Goal: Task Accomplishment & Management: Use online tool/utility

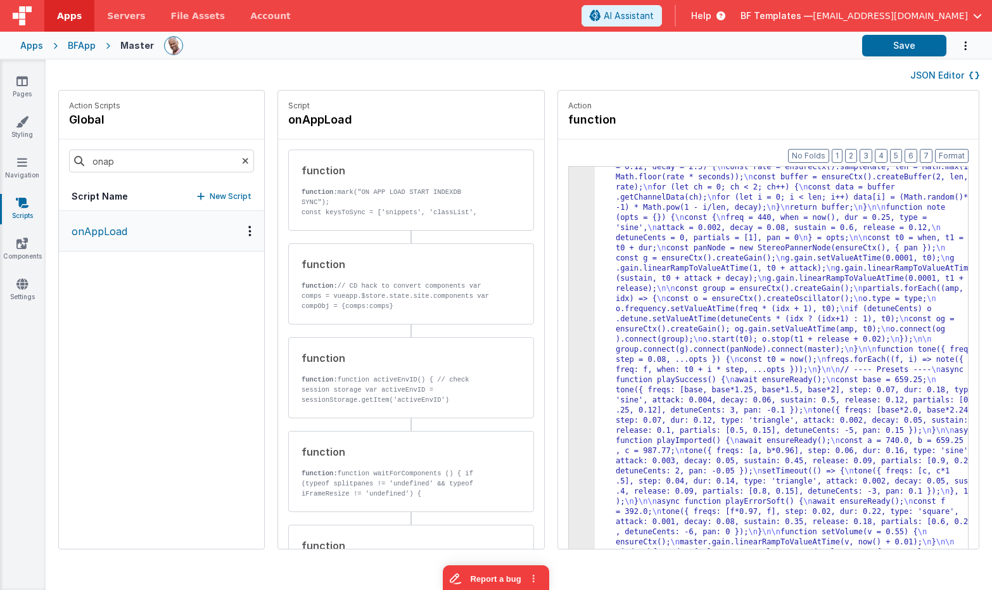
scroll to position [248, 0]
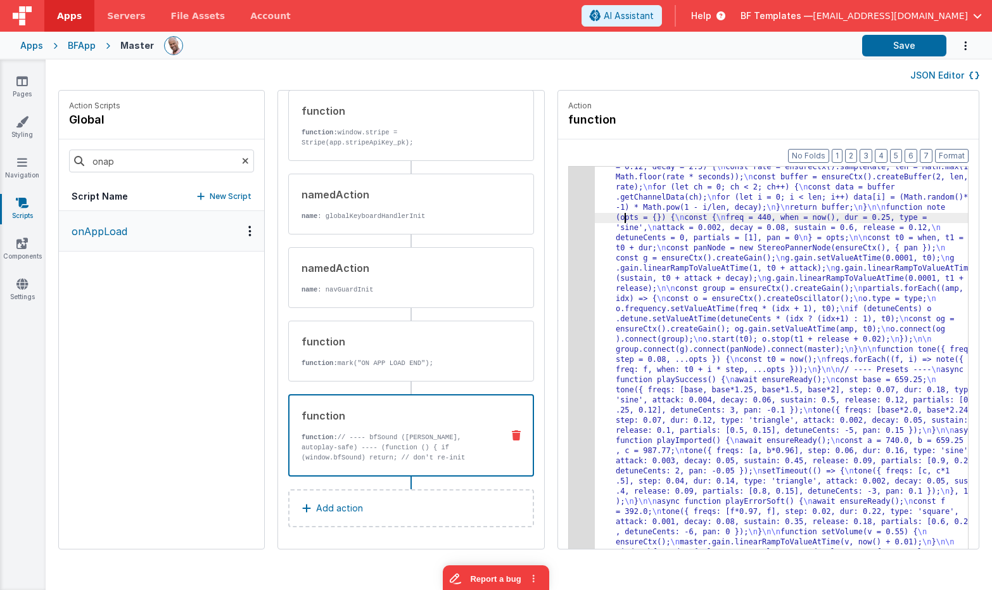
drag, startPoint x: 586, startPoint y: 219, endPoint x: 539, endPoint y: 208, distance: 48.1
click at [595, 219] on div ""function" : "// ---- bfSound (singleton, autoplay-safe) ---- \n (function () {…" at bounding box center [800, 469] width 411 height 1060
click at [569, 207] on div "3" at bounding box center [582, 253] width 26 height 629
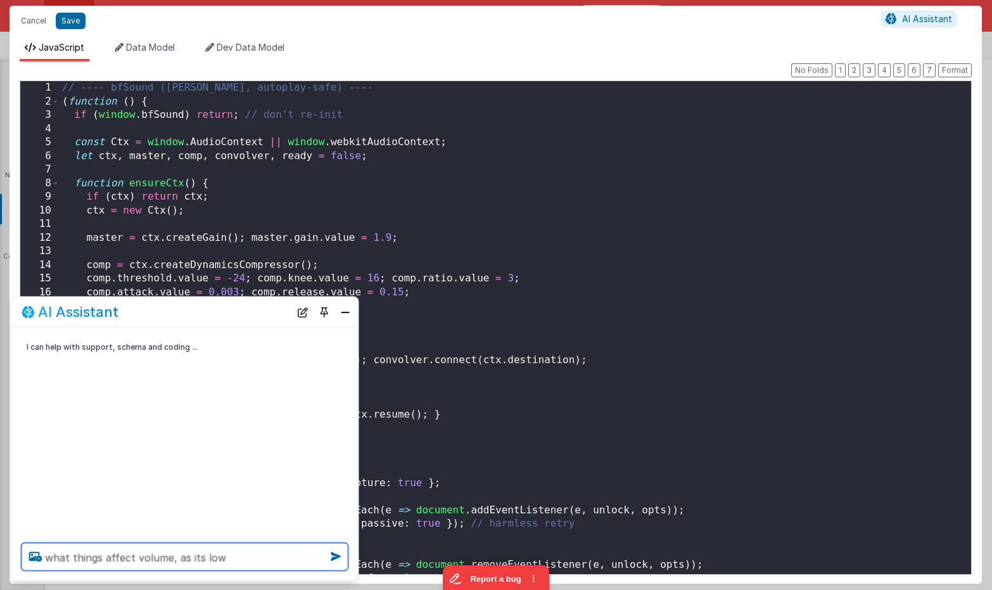
type textarea "what things affect volume, as its low"
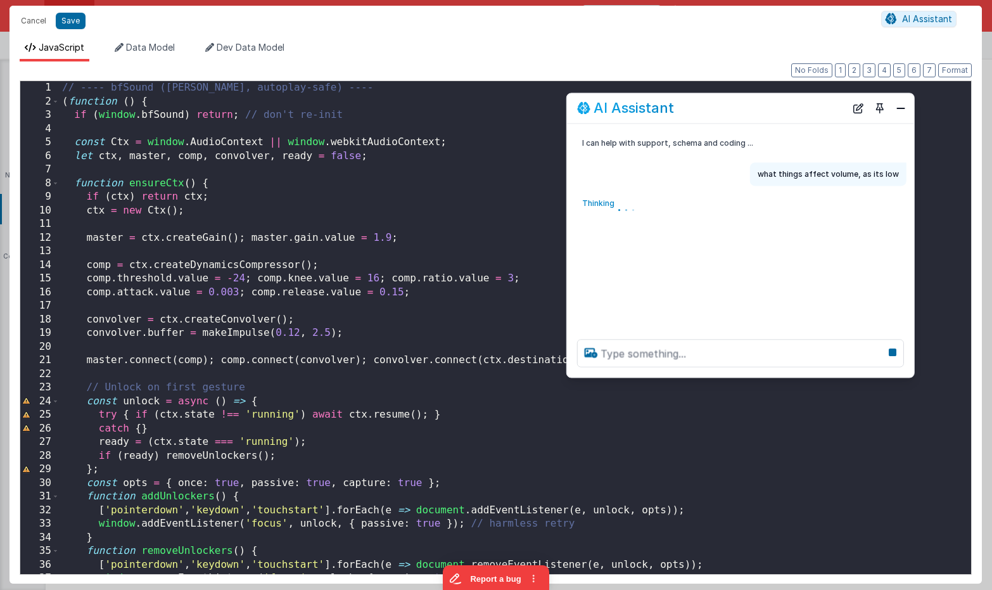
drag, startPoint x: 144, startPoint y: 317, endPoint x: 700, endPoint y: 113, distance: 591.3
click at [700, 113] on div "AI Assistant" at bounding box center [711, 108] width 269 height 15
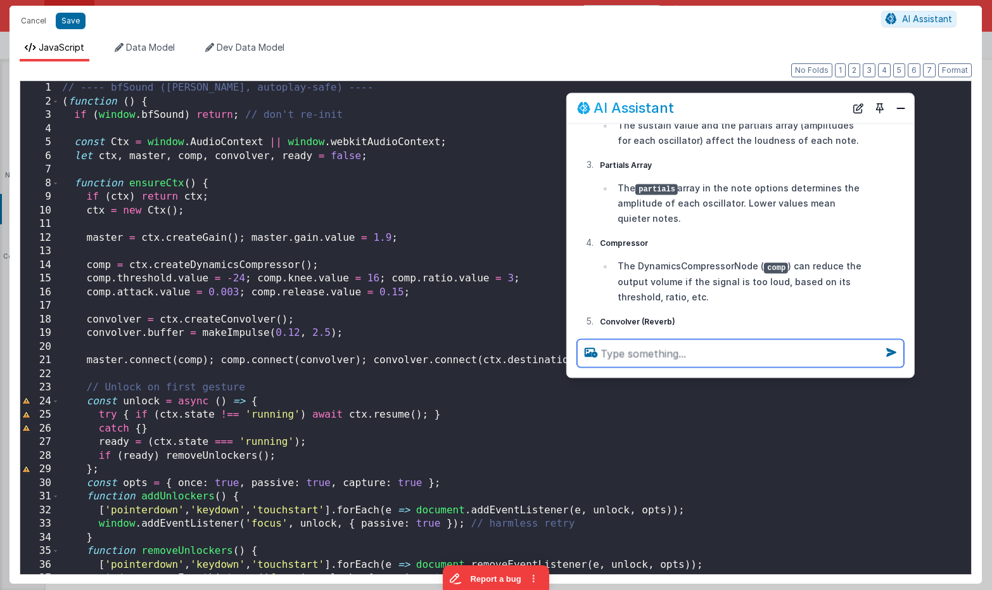
scroll to position [305, 0]
click at [355, 276] on div "// ---- bfSound (singleton, autoplay-safe) ---- ( function ( ) { if ( window . …" at bounding box center [516, 341] width 912 height 520
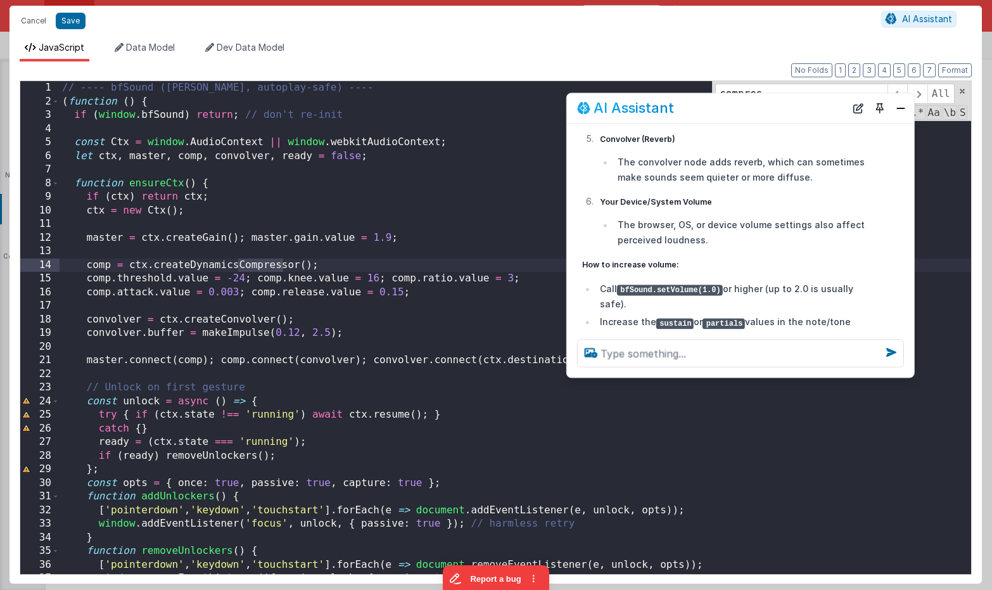
scroll to position [517, 0]
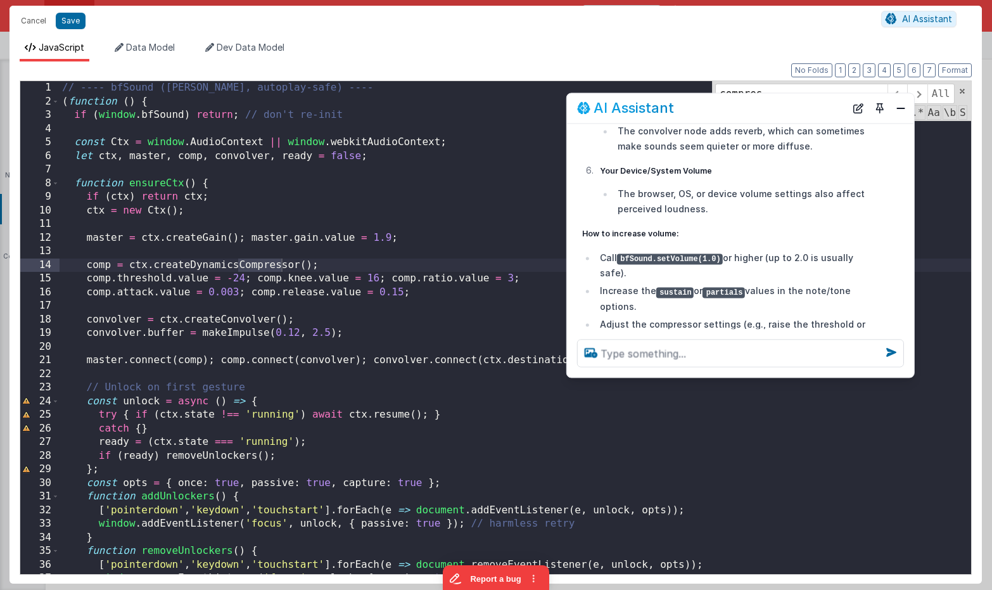
click at [685, 254] on code "bfSound.setVolume(1.0)" at bounding box center [670, 259] width 106 height 11
copy code "setVolume"
click at [304, 200] on div "// ---- bfSound (singleton, autoplay-safe) ---- ( function ( ) { if ( window . …" at bounding box center [516, 341] width 912 height 520
paste input "setVolume"
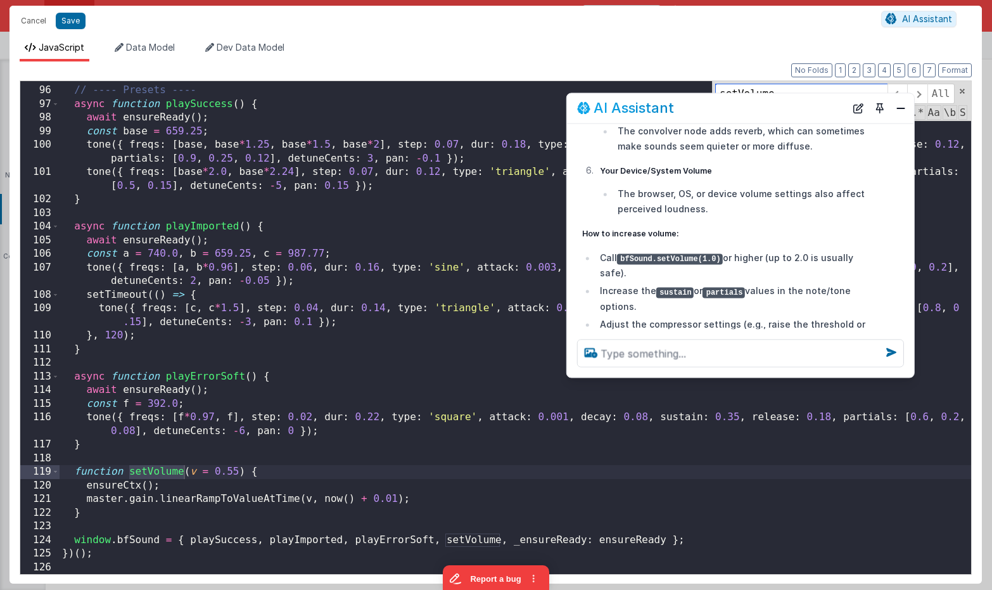
scroll to position [1292, 0]
type input "setVolume"
drag, startPoint x: 239, startPoint y: 468, endPoint x: 255, endPoint y: 466, distance: 15.9
click at [239, 468] on div "// ---- Presets ---- async function playSuccess ( ) { await ensureReady ( ) ; c…" at bounding box center [516, 330] width 912 height 520
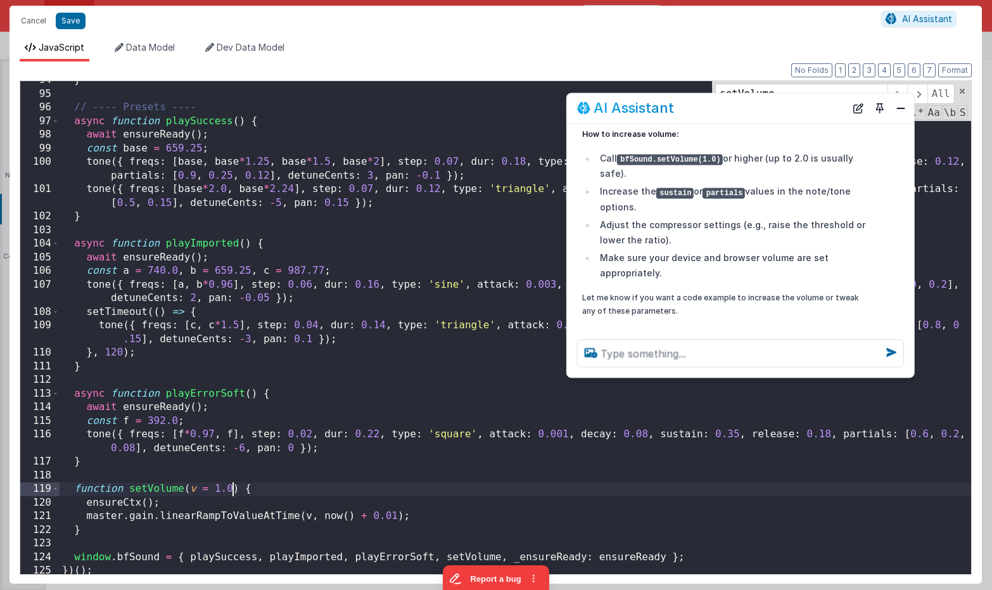
scroll to position [1274, 0]
click at [175, 492] on div "} // ---- Presets ---- async function playSuccess ( ) { await ensureReady ( ) ;…" at bounding box center [516, 334] width 912 height 520
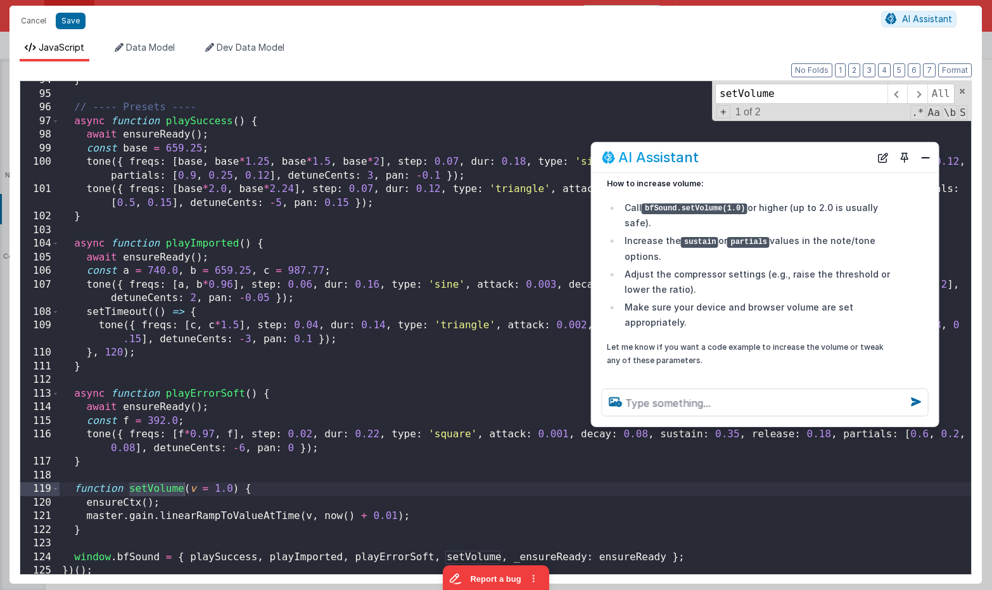
drag, startPoint x: 802, startPoint y: 95, endPoint x: 830, endPoint y: 151, distance: 63.2
click at [831, 151] on div "AI Assistant" at bounding box center [765, 158] width 347 height 30
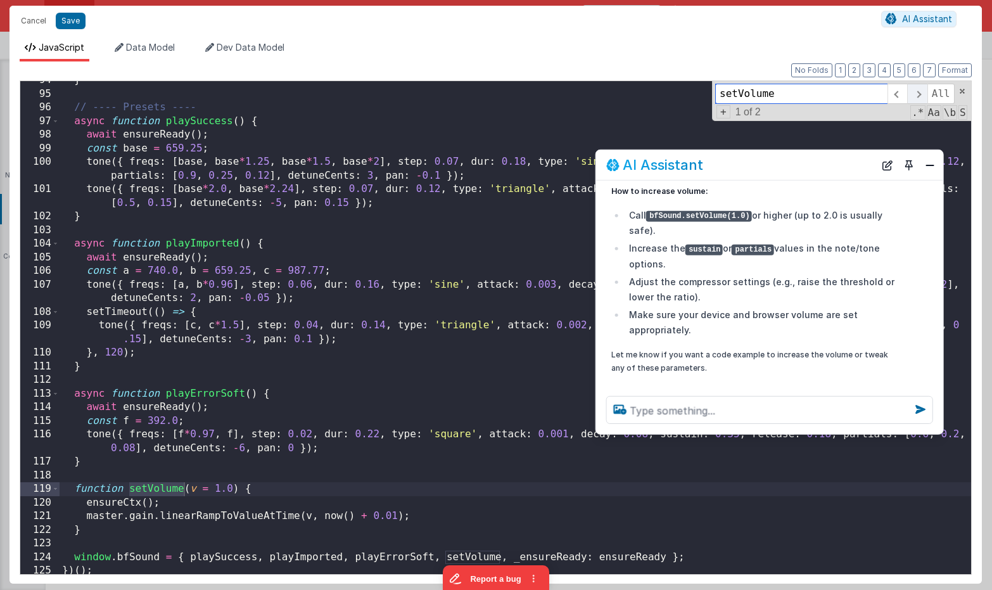
click at [920, 93] on span at bounding box center [918, 94] width 20 height 20
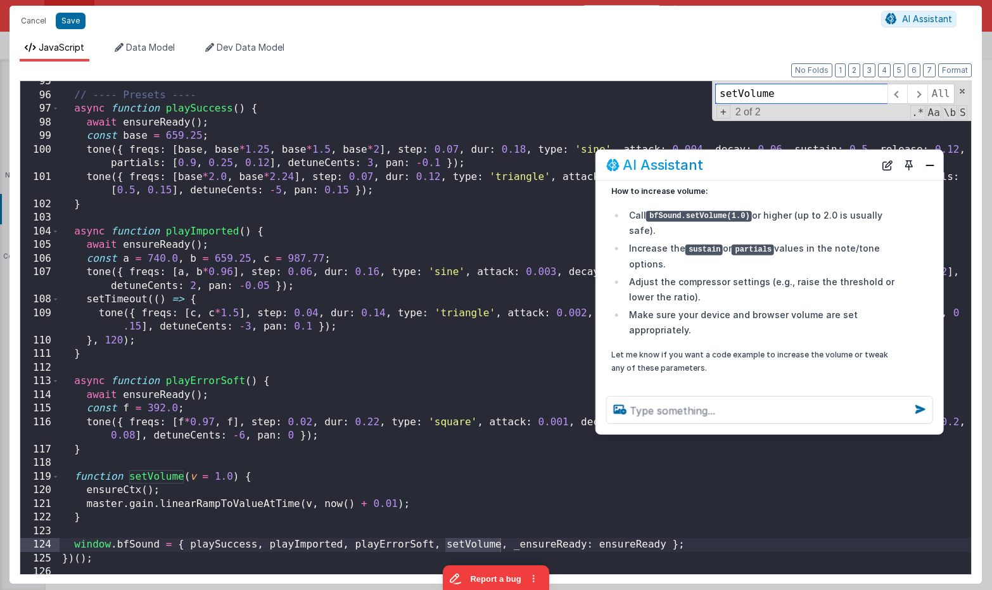
scroll to position [1287, 0]
click at [902, 93] on span at bounding box center [898, 94] width 20 height 20
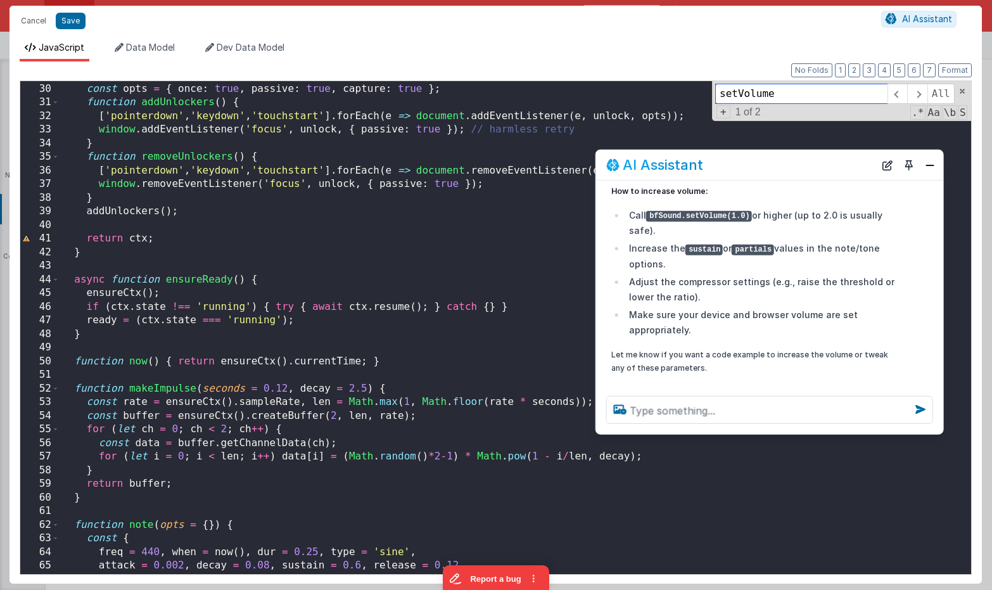
scroll to position [0, 0]
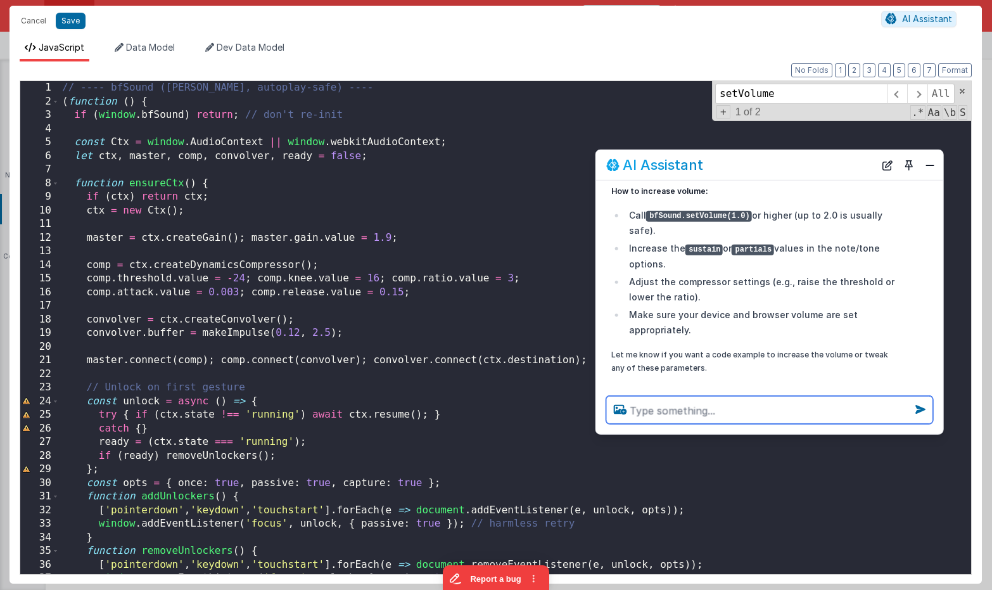
click at [646, 412] on textarea at bounding box center [769, 410] width 327 height 28
type textarea "what about master gain"
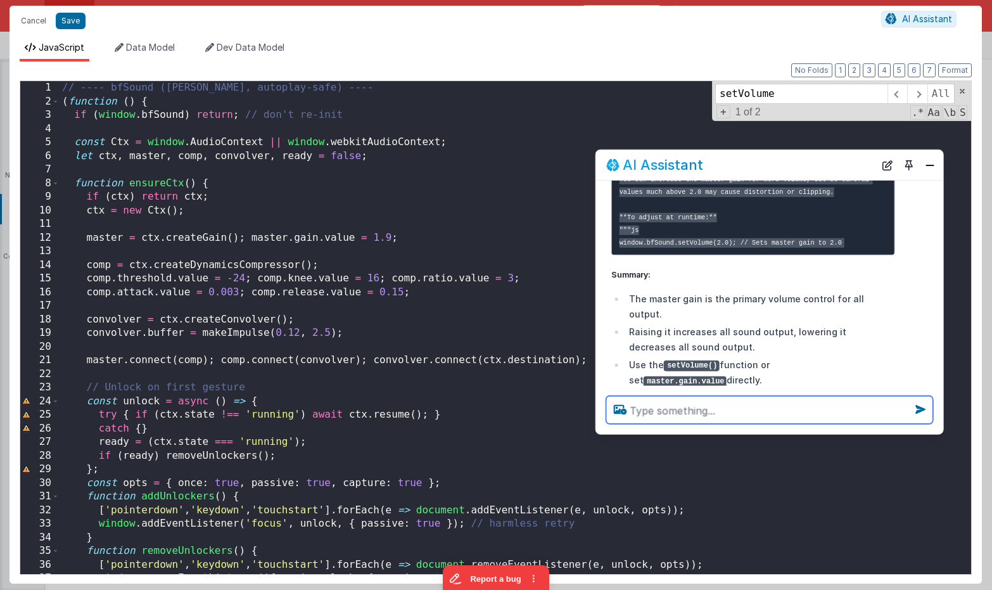
scroll to position [1079, 0]
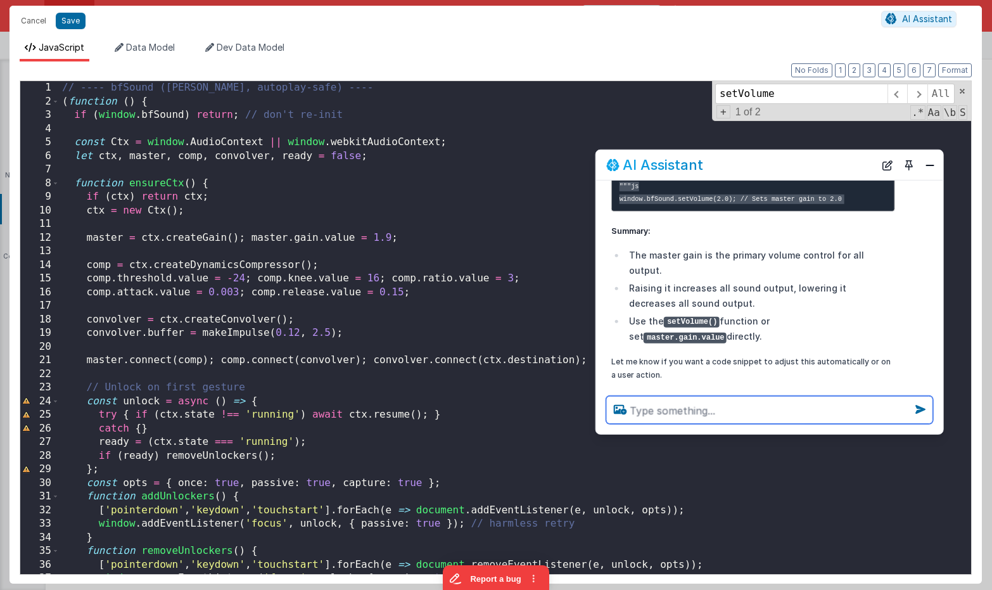
click at [706, 407] on textarea at bounding box center [769, 410] width 327 height 28
type textarea "whtis its range"
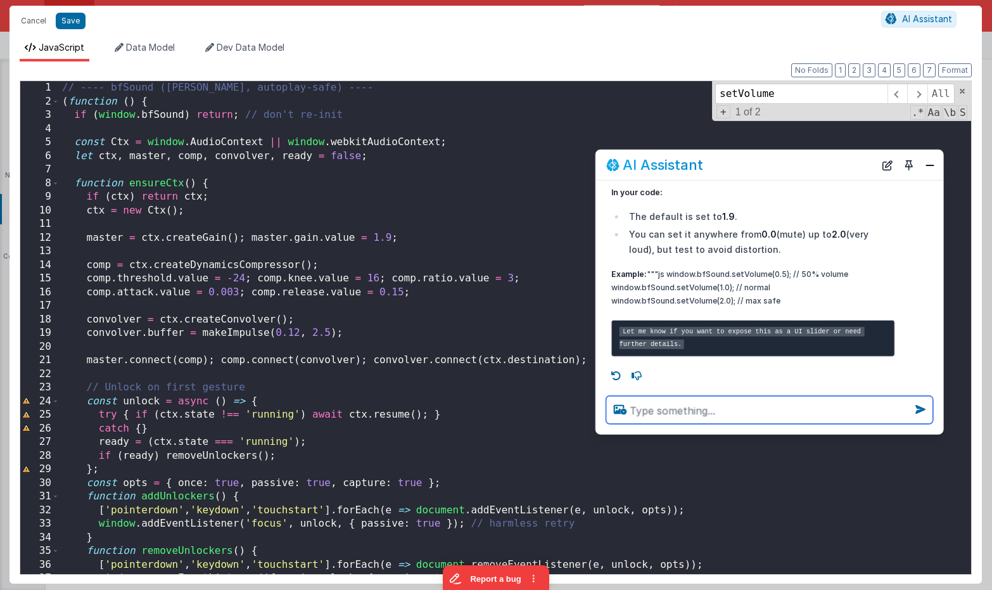
scroll to position [1539, 0]
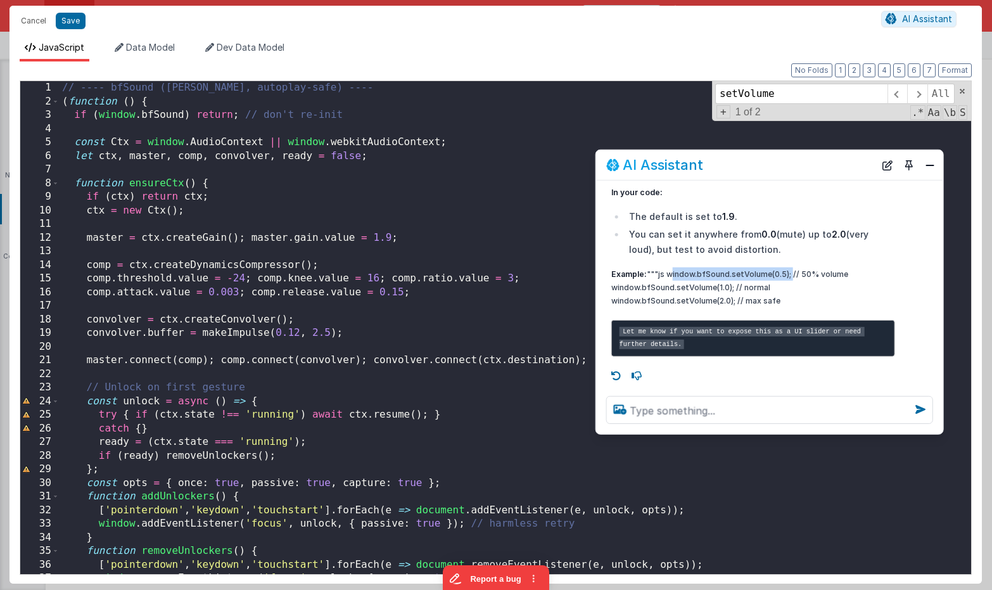
drag, startPoint x: 792, startPoint y: 250, endPoint x: 667, endPoint y: 250, distance: 124.2
click at [667, 267] on p "Example: """js window.bfSound.setVolume(0.5); // 50% volume window.bfSound.setV…" at bounding box center [754, 287] width 284 height 40
copy p "window.bfSound.setVolume(0.5);"
click at [215, 183] on div "// ---- bfSound (singleton, autoplay-safe) ---- ( function ( ) { if ( window . …" at bounding box center [516, 341] width 912 height 520
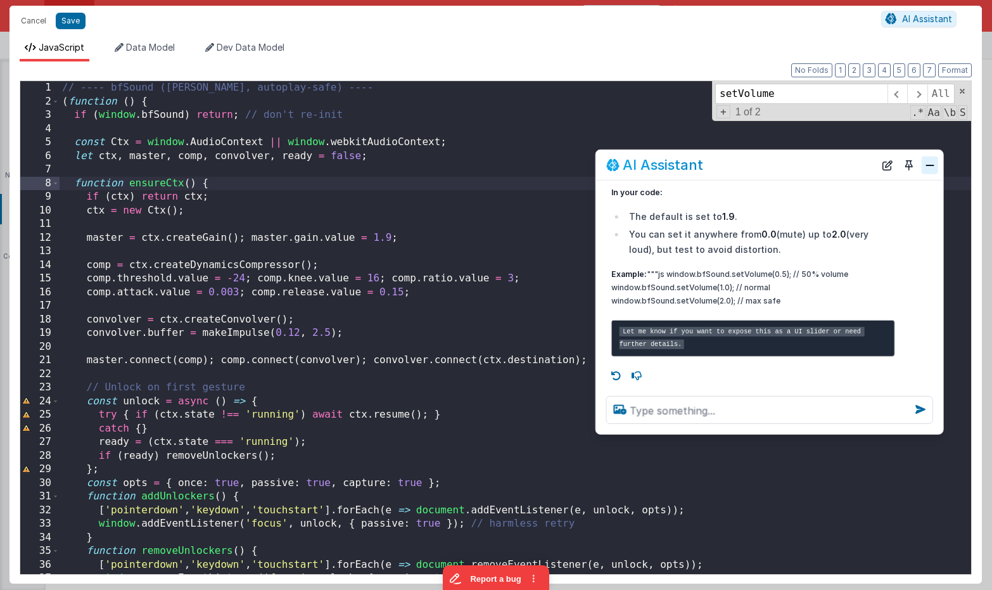
click at [927, 163] on button "Close" at bounding box center [930, 165] width 16 height 18
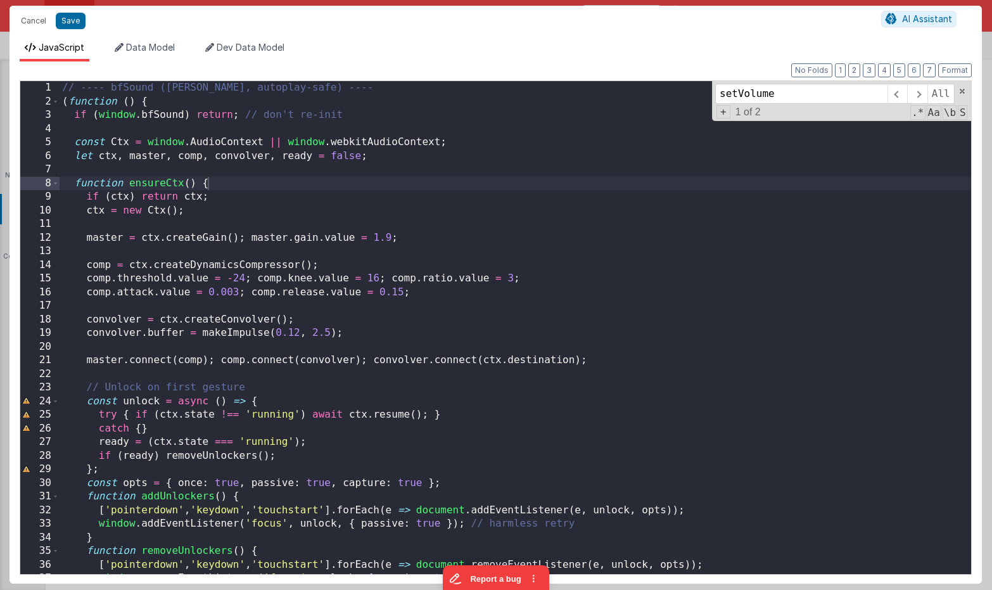
click at [381, 236] on div "// ---- bfSound (singleton, autoplay-safe) ---- ( function ( ) { if ( window . …" at bounding box center [516, 341] width 912 height 520
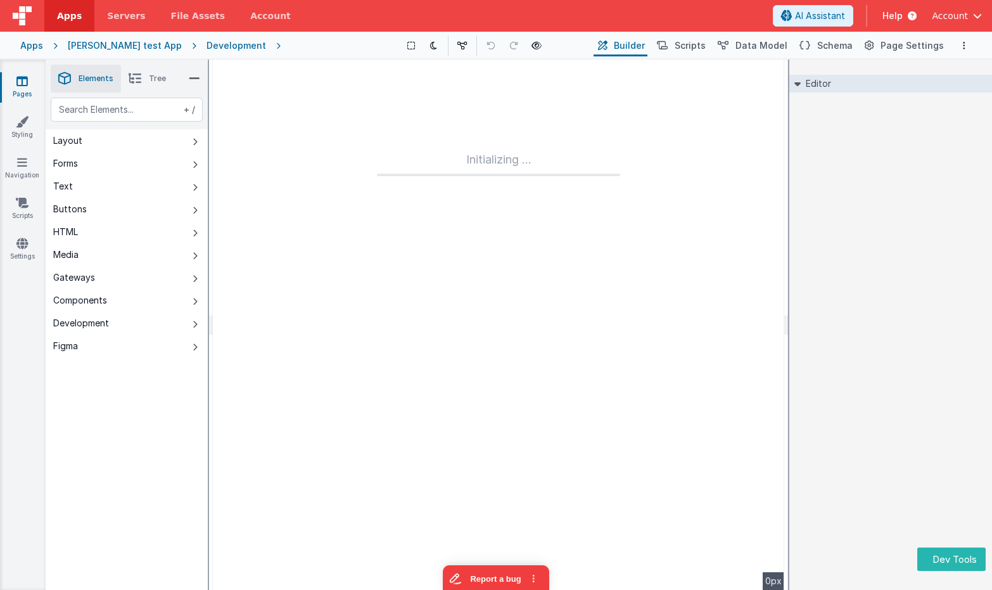
click at [845, 195] on div "Editor DEV: Focus DEV: builderToggleConditionalCSS DEV: Remove DND DEV: updateS…" at bounding box center [891, 325] width 203 height 530
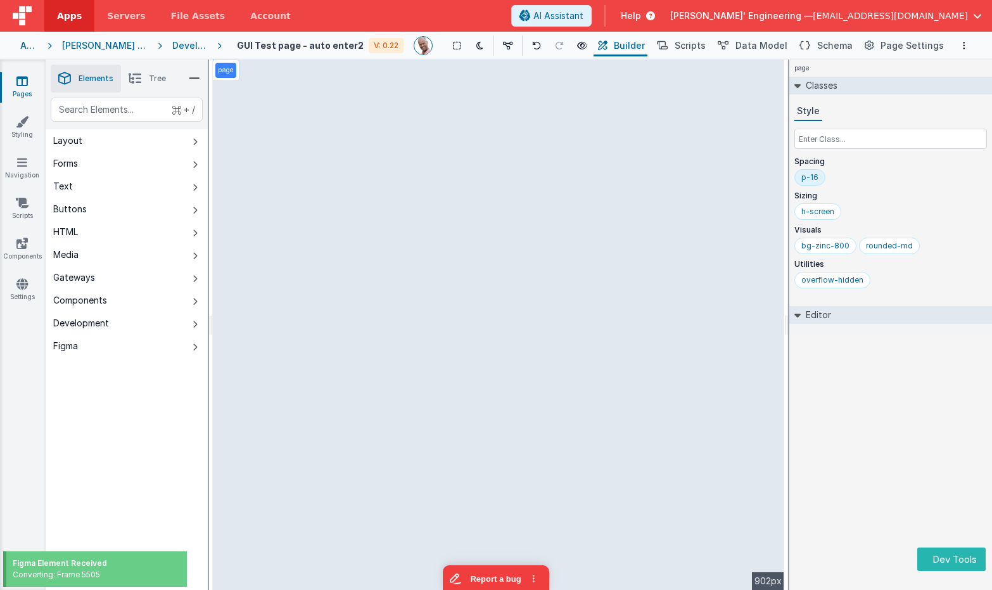
click at [903, 375] on div "page Classes Style Spacing p-16 Sizing h-screen Visuals bg-zinc-800 rounded-md …" at bounding box center [891, 325] width 203 height 530
click at [816, 214] on div "h-screen" at bounding box center [818, 212] width 33 height 10
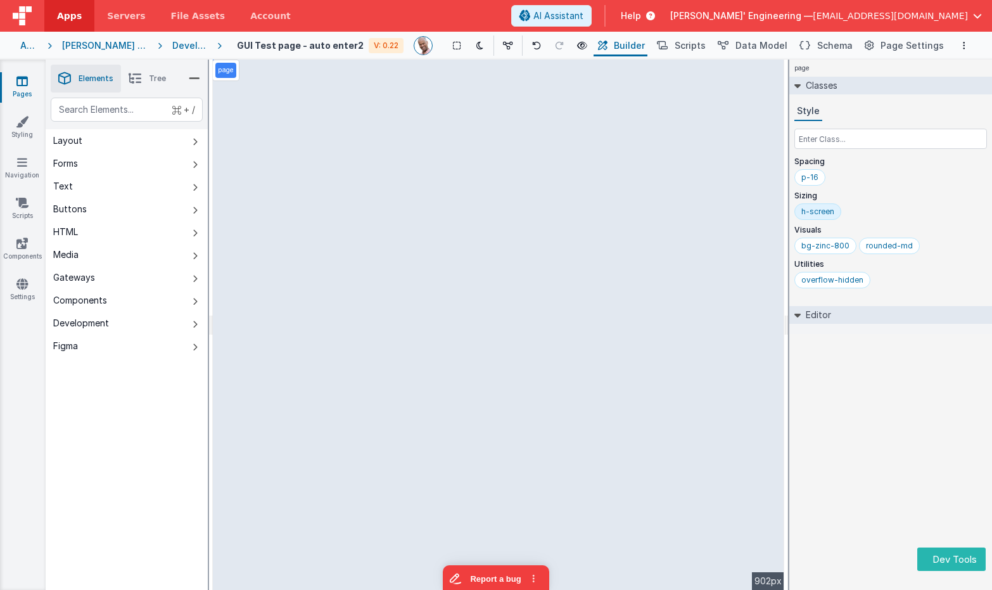
click at [864, 191] on p "Sizing" at bounding box center [891, 196] width 193 height 10
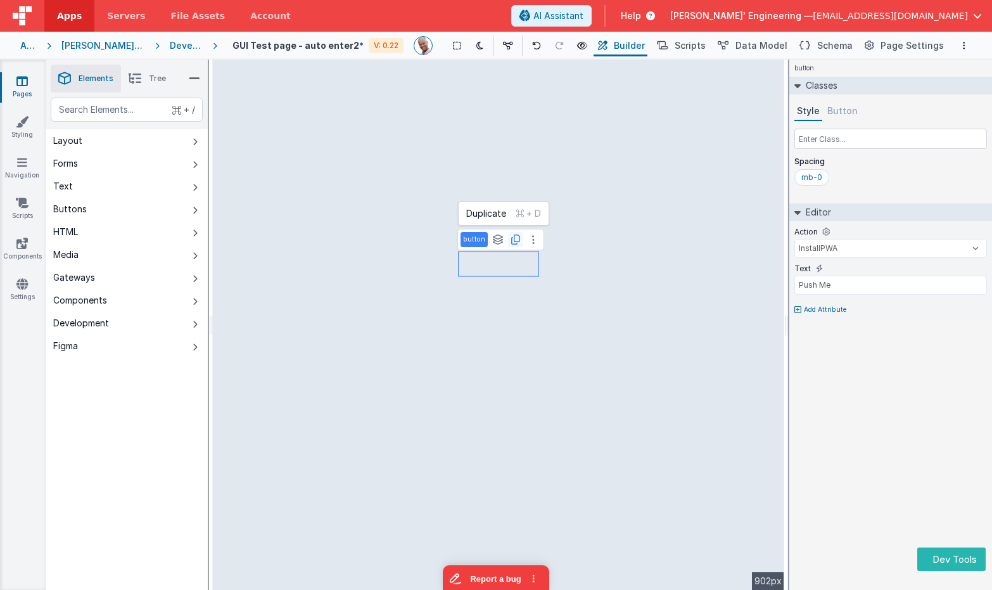
type input "div"
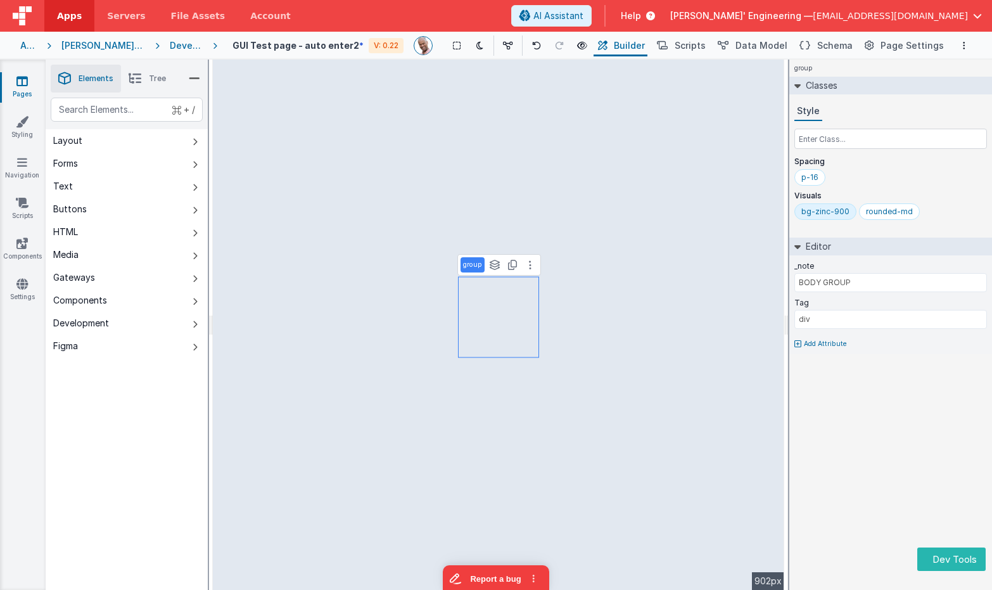
click at [127, 418] on div "+ / Layout Forms Text Buttons HTML Media Gateways Components Development Figma …" at bounding box center [127, 374] width 162 height 552
click at [954, 561] on button "Dev Tools" at bounding box center [952, 559] width 68 height 23
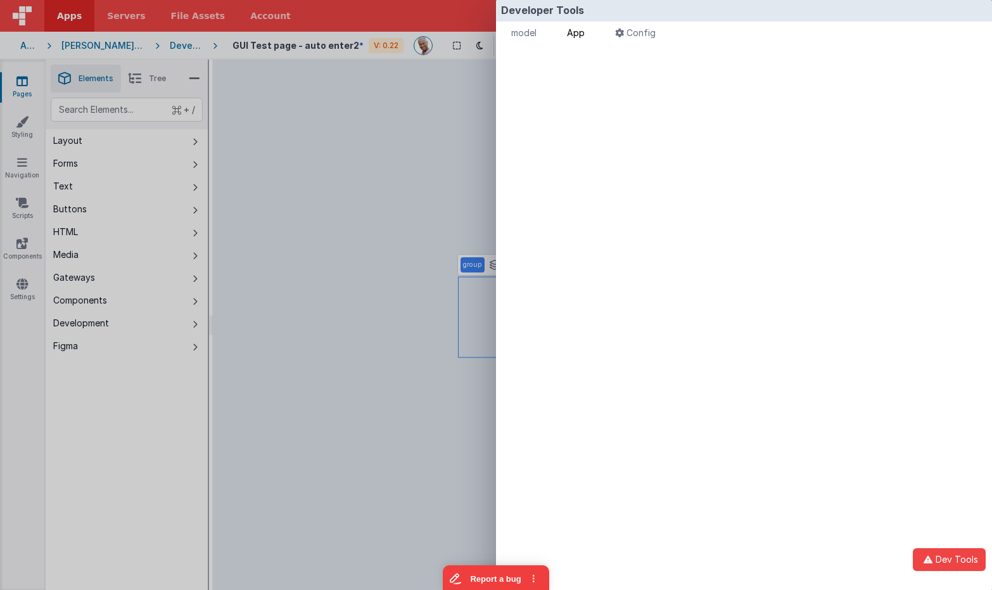
click at [581, 34] on span "App" at bounding box center [576, 32] width 18 height 11
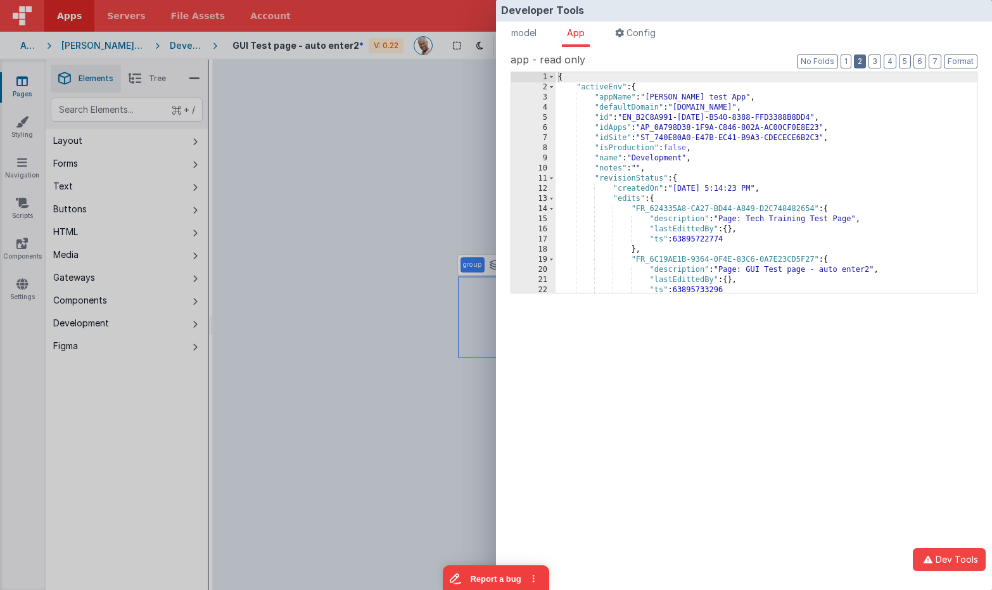
click at [862, 63] on button "2" at bounding box center [860, 62] width 12 height 14
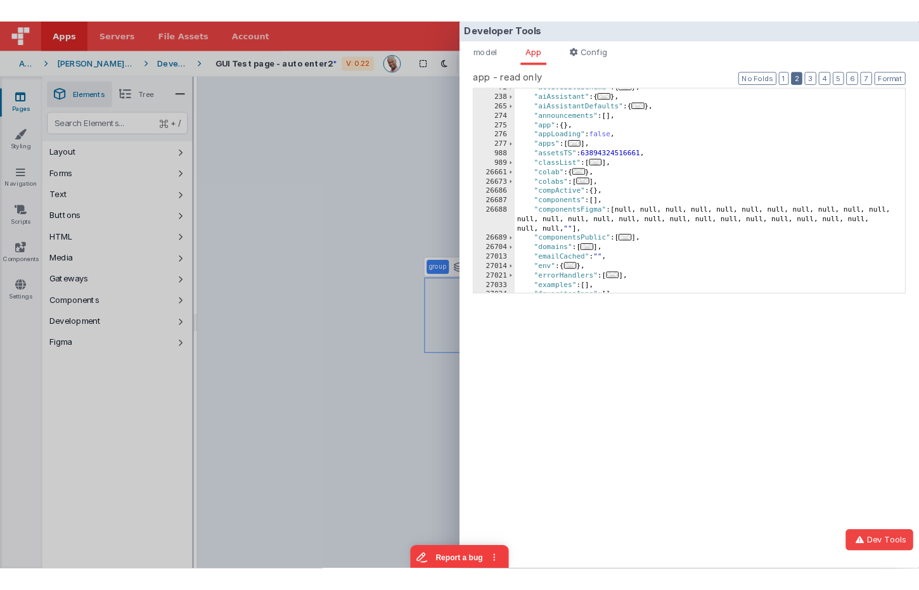
scroll to position [36, 0]
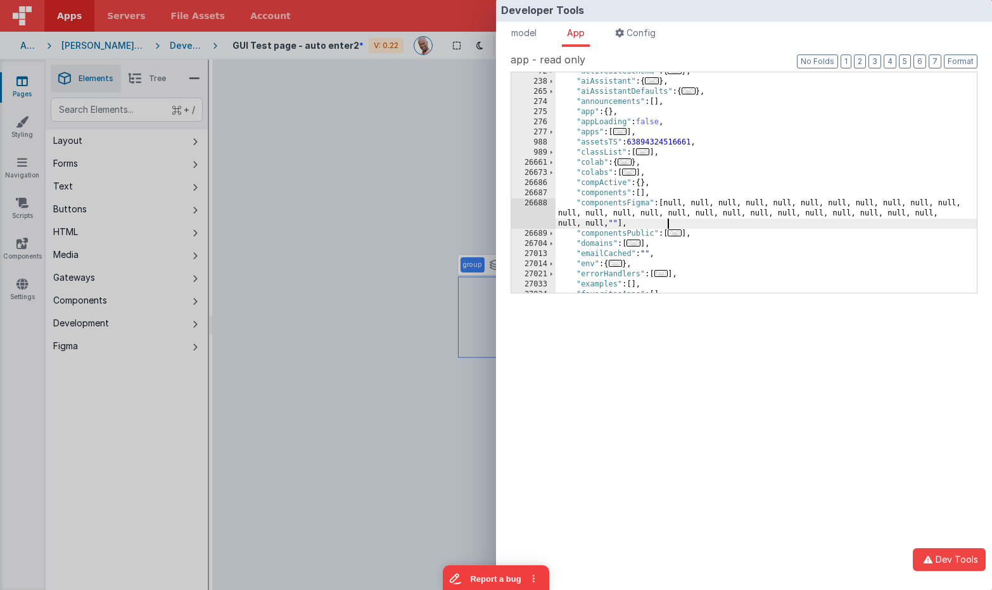
click at [687, 228] on div ""activeSiteSchema" : { ... } , "aiAssistant" : { ... } , "aiAssistantDefaults" …" at bounding box center [766, 187] width 421 height 241
click at [274, 223] on div "Developer Tools model App Params Log (1) Misc Windows Config model - read only …" at bounding box center [496, 295] width 992 height 590
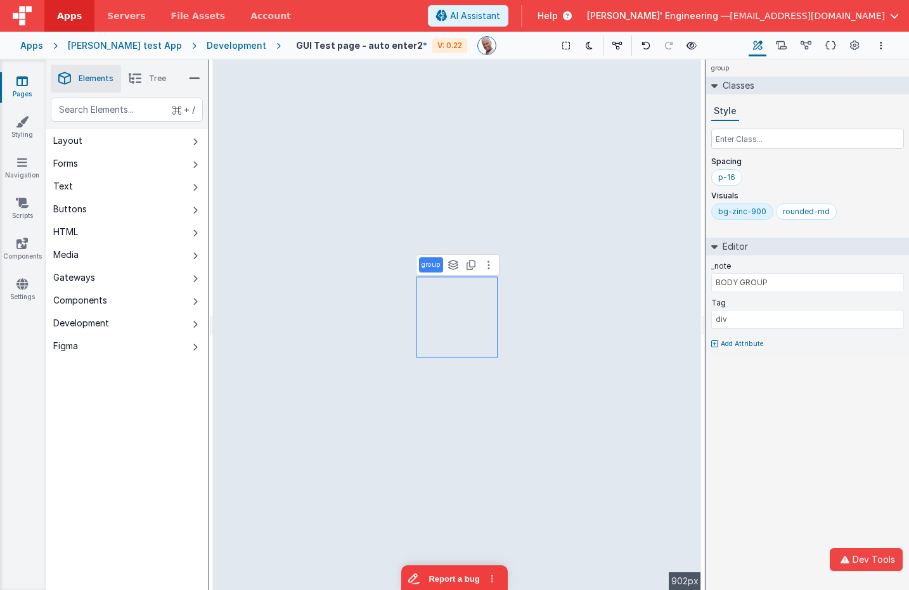
click at [136, 86] on icon at bounding box center [135, 79] width 13 height 18
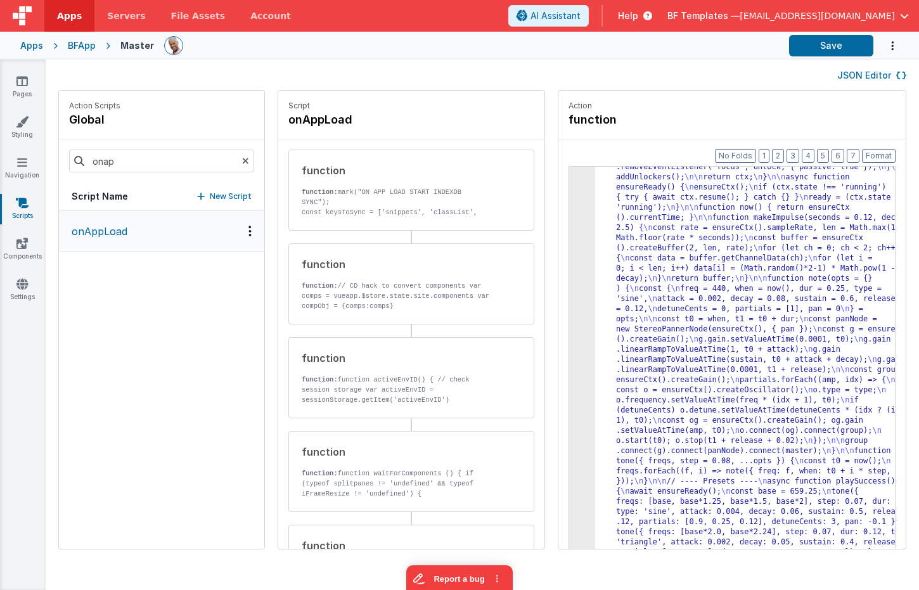
scroll to position [248, 0]
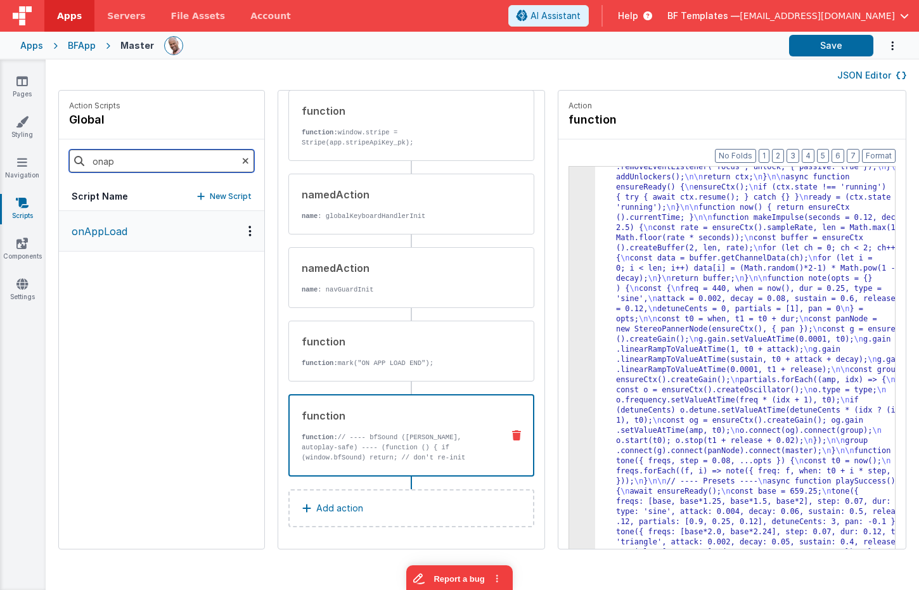
drag, startPoint x: 141, startPoint y: 161, endPoint x: 46, endPoint y: 154, distance: 95.3
click at [46, 154] on div "Action Scripts global onap Script Name New Script onAppLoad Script onAppLoad fu…" at bounding box center [482, 326] width 873 height 472
type input "figm"
click at [108, 239] on button "onFigmaRecieved" at bounding box center [161, 231] width 205 height 41
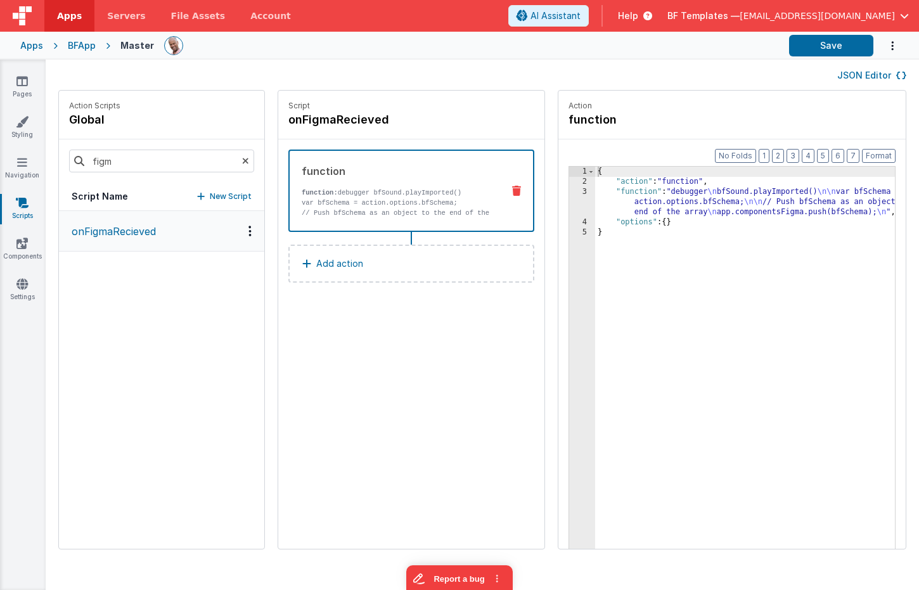
click at [569, 203] on div "3" at bounding box center [582, 202] width 26 height 30
click at [569, 199] on div "3" at bounding box center [582, 202] width 26 height 30
drag, startPoint x: 566, startPoint y: 200, endPoint x: 553, endPoint y: 200, distance: 12.7
click at [595, 200] on div "{ "action" : "function" , "function" : "debugger \n bfSound.playImported() \n\n…" at bounding box center [763, 388] width 337 height 442
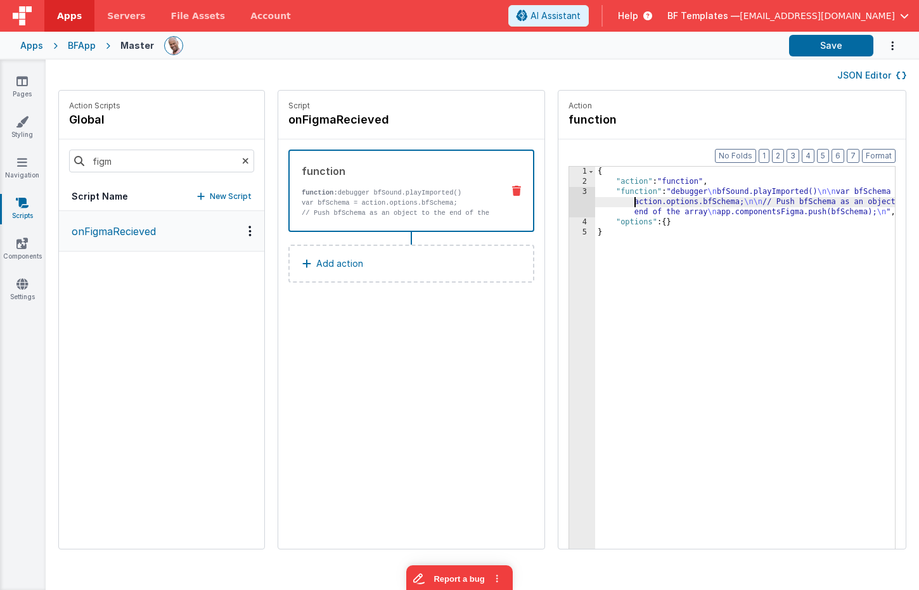
click at [569, 200] on div "3" at bounding box center [582, 202] width 26 height 30
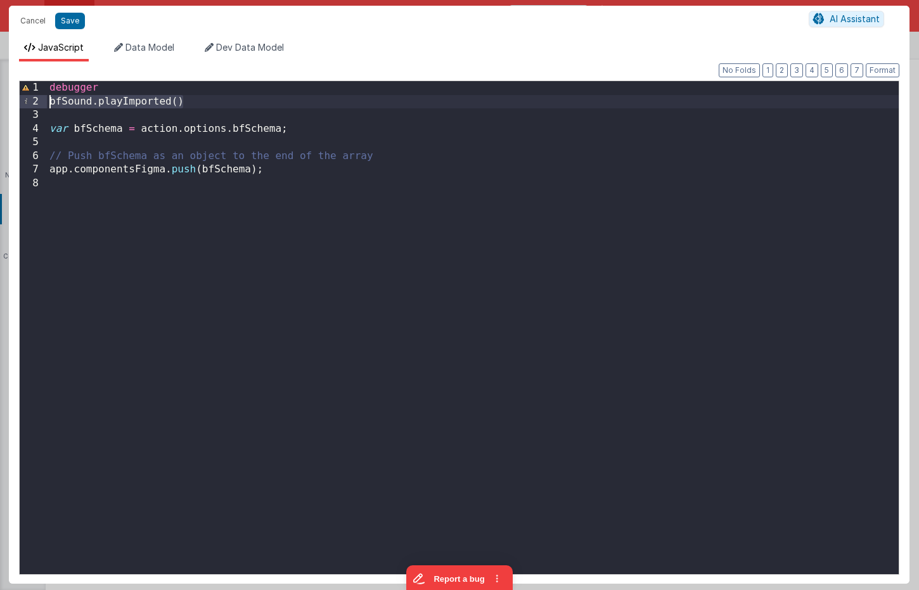
drag, startPoint x: 219, startPoint y: 102, endPoint x: 5, endPoint y: 98, distance: 213.6
click at [6, 98] on div "Cancel Save AI Assistant JavaScript Data Model Dev Data Model Format 7 6 5 4 3 …" at bounding box center [459, 295] width 919 height 590
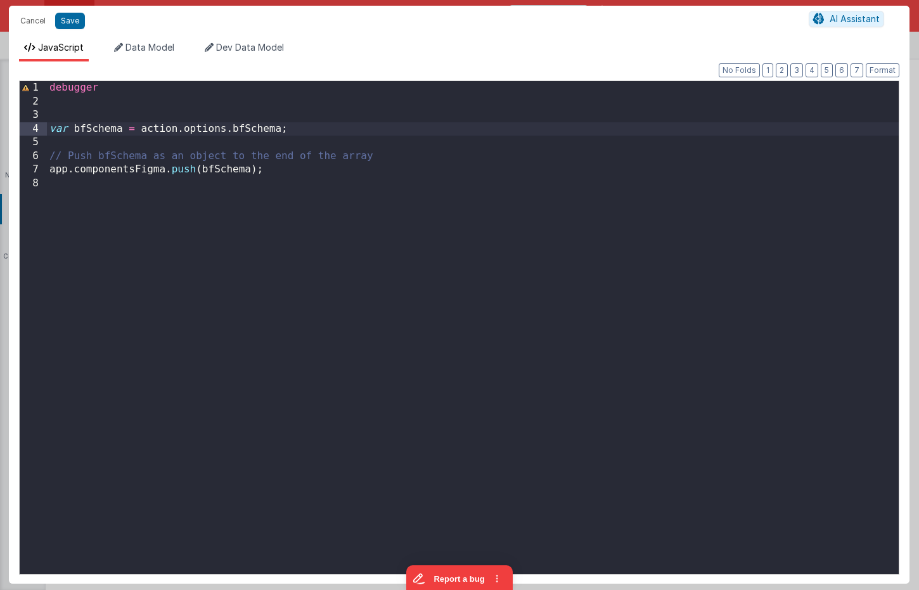
click at [234, 127] on div "debugger var bfSchema = action . options . bfSchema ; // Push bfSchema as an ob…" at bounding box center [473, 341] width 852 height 520
click at [164, 139] on div "debugger var bfSchema = action . options . bfSchema ; // Push bfSchema as an ob…" at bounding box center [473, 341] width 852 height 520
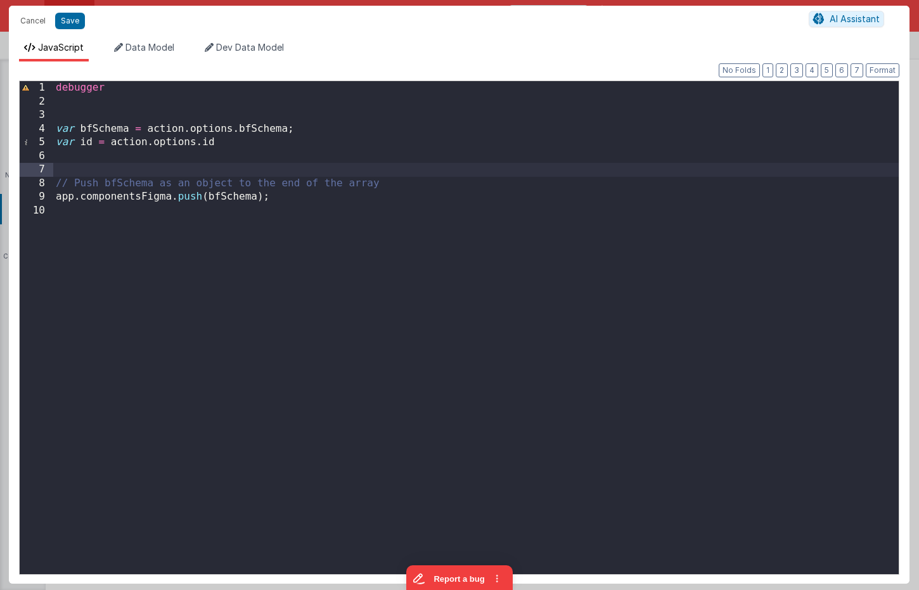
click at [410, 189] on div "debugger var bfSchema = action . options . bfSchema ; var id = action . options…" at bounding box center [475, 341] width 845 height 520
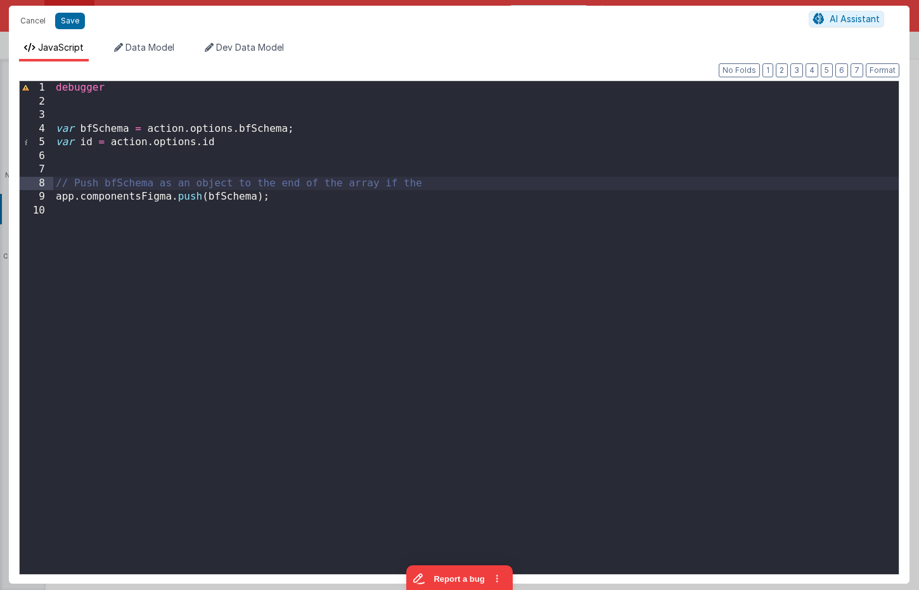
click at [241, 193] on div "debugger var bfSchema = action . options . bfSchema ; var id = action . options…" at bounding box center [475, 341] width 845 height 520
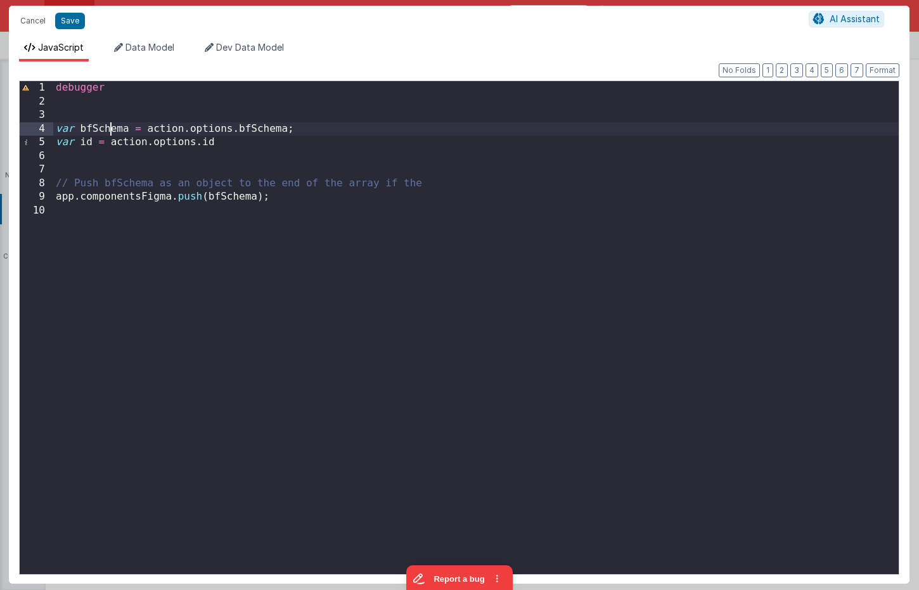
click at [109, 129] on div "debugger var bfSchema = action . options . bfSchema ; var id = action . options…" at bounding box center [475, 341] width 845 height 520
click at [105, 128] on div "debugger var component = action . options . bfSchema ; var id = action . option…" at bounding box center [475, 341] width 845 height 520
click at [105, 127] on div "debugger var component = action . options . bfSchema ; var id = action . option…" at bounding box center [475, 341] width 845 height 520
click at [106, 128] on div "debugger var element = action . options . bfSchema ; var id = action . options …" at bounding box center [475, 341] width 845 height 520
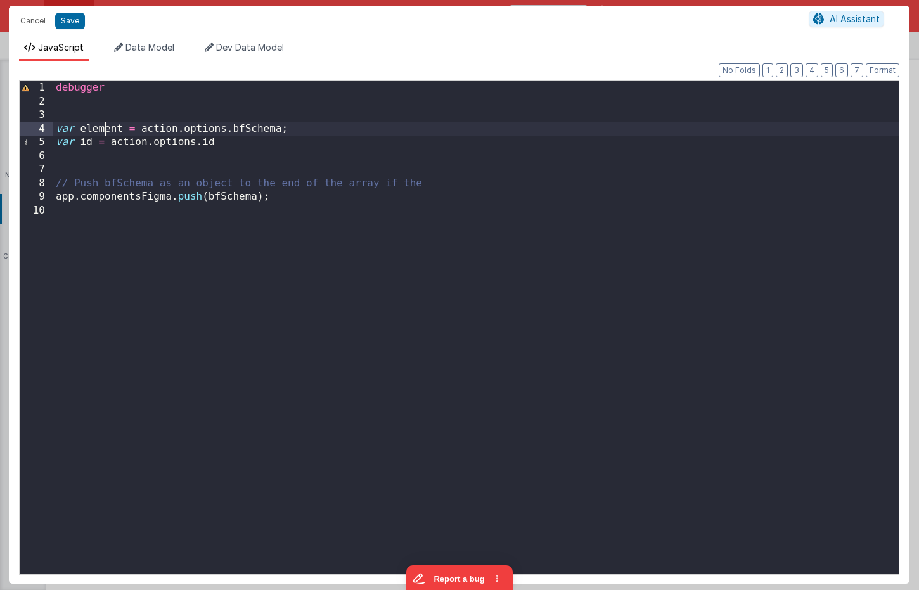
click at [106, 129] on div "debugger var element = action . options . bfSchema ; var id = action . options …" at bounding box center [475, 341] width 845 height 520
click at [253, 129] on div "debugger var element = action . options . bfSchema ; var id = action . options …" at bounding box center [475, 341] width 845 height 520
click at [253, 128] on div "debugger var element = action . options . bfSchema ; var id = action . options …" at bounding box center [475, 341] width 845 height 520
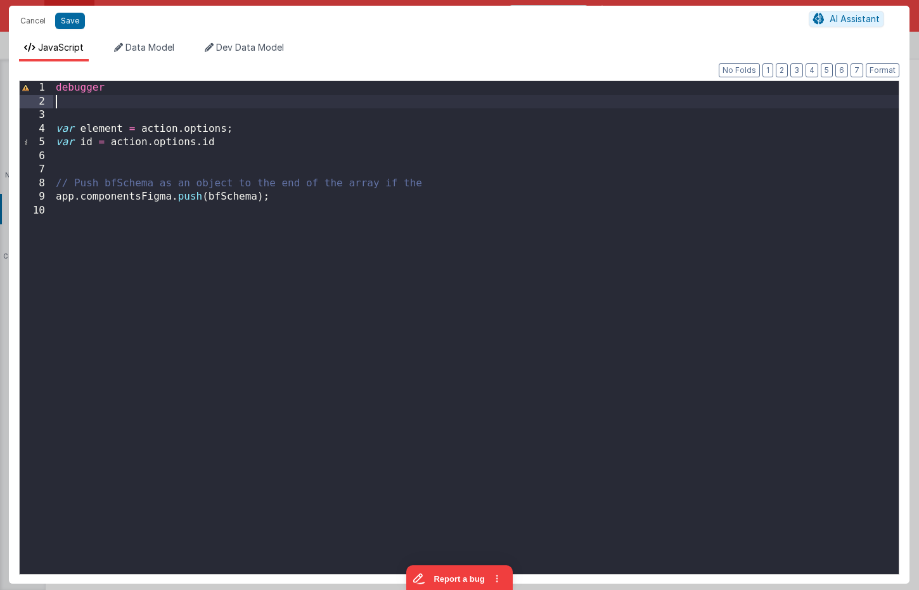
click at [210, 100] on div "debugger var element = action . options ; var id = action . options . id // Pus…" at bounding box center [475, 341] width 845 height 520
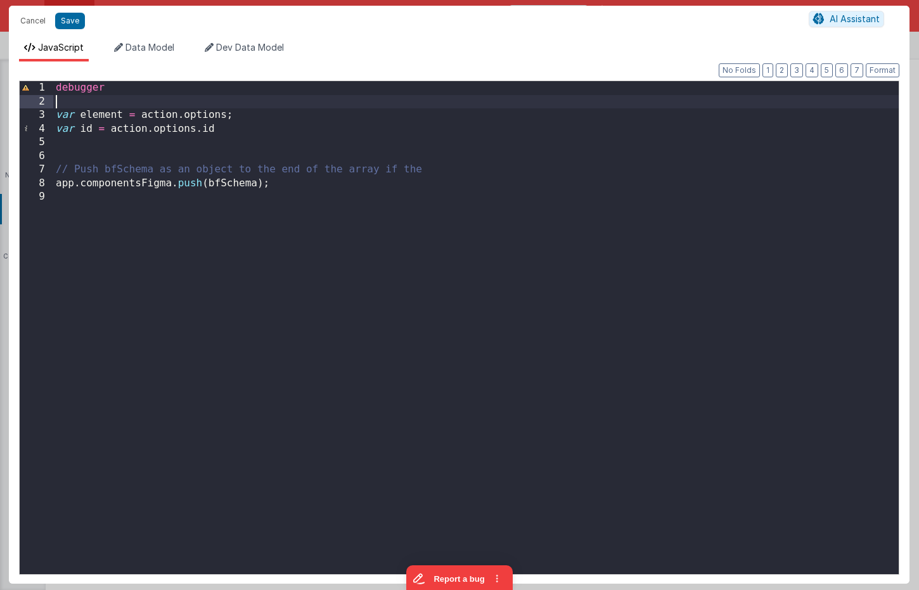
click at [250, 115] on div "debugger var element = action . options ; var id = action . options . id // Pus…" at bounding box center [475, 341] width 845 height 520
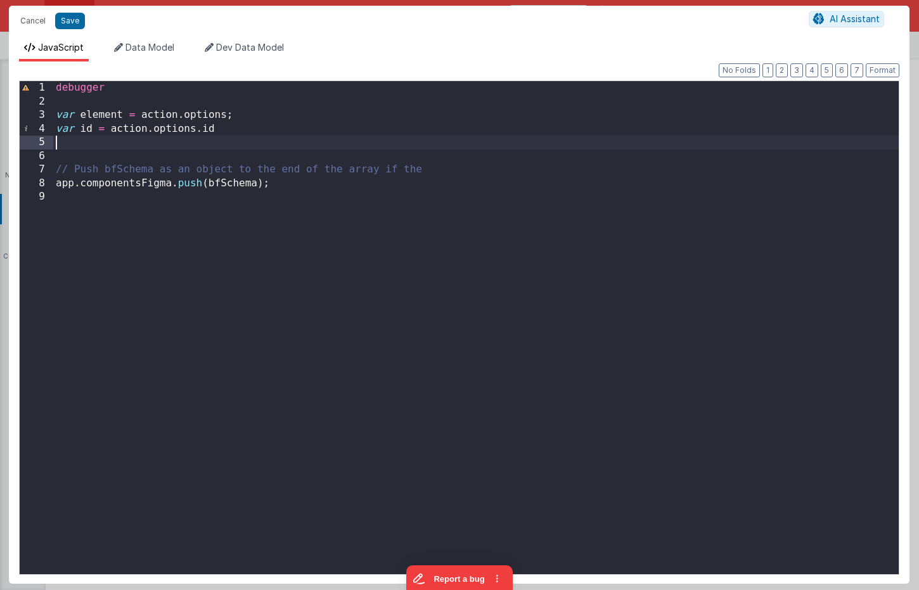
click at [251, 138] on div "debugger var element = action . options ; var id = action . options . id // Pus…" at bounding box center [475, 341] width 845 height 520
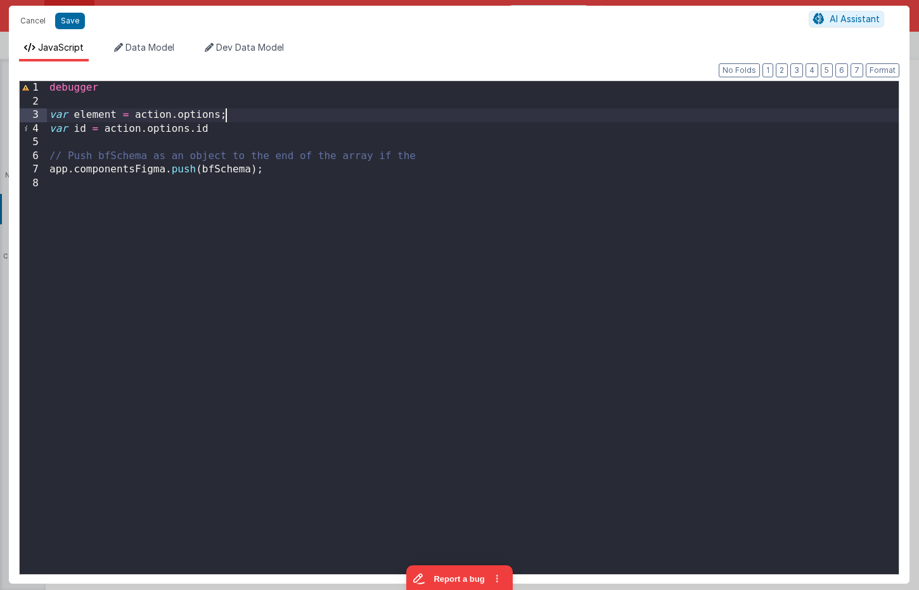
click at [242, 112] on div "debugger var element = action . options ; var id = action . options . id // Pus…" at bounding box center [473, 341] width 852 height 520
click at [98, 115] on div "debugger var element = action . options ; var id = action . options . id // Pus…" at bounding box center [473, 341] width 852 height 520
drag, startPoint x: 191, startPoint y: 129, endPoint x: 106, endPoint y: 128, distance: 84.3
click at [106, 128] on div "debugger var element = action . options ; var id = action . options . id // Pus…" at bounding box center [473, 341] width 852 height 520
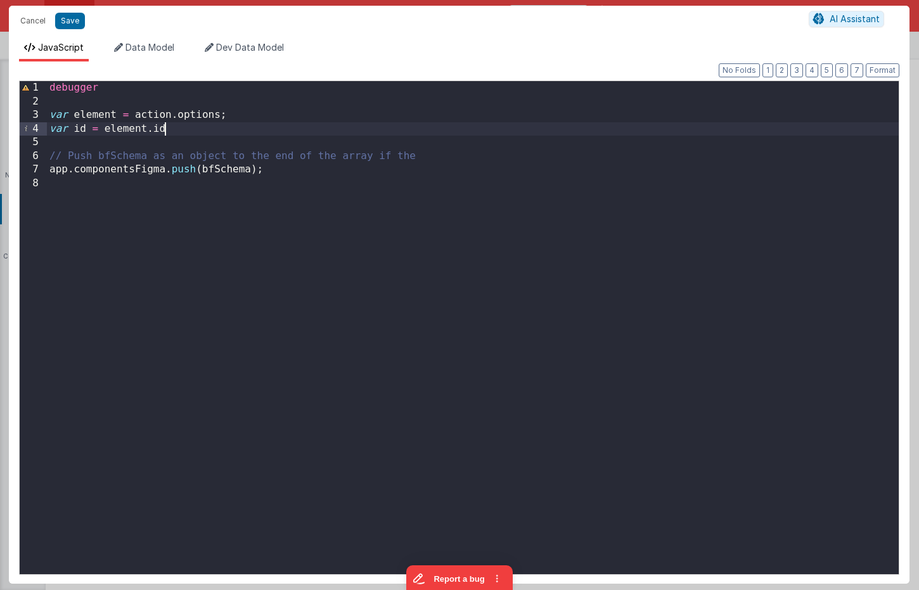
click at [175, 128] on div "debugger var element = action . options ; var id = element . id // Push bfSchem…" at bounding box center [473, 341] width 852 height 520
click at [169, 138] on div "debugger var element = action . options ; var id = element . id // Push bfSchem…" at bounding box center [473, 341] width 852 height 520
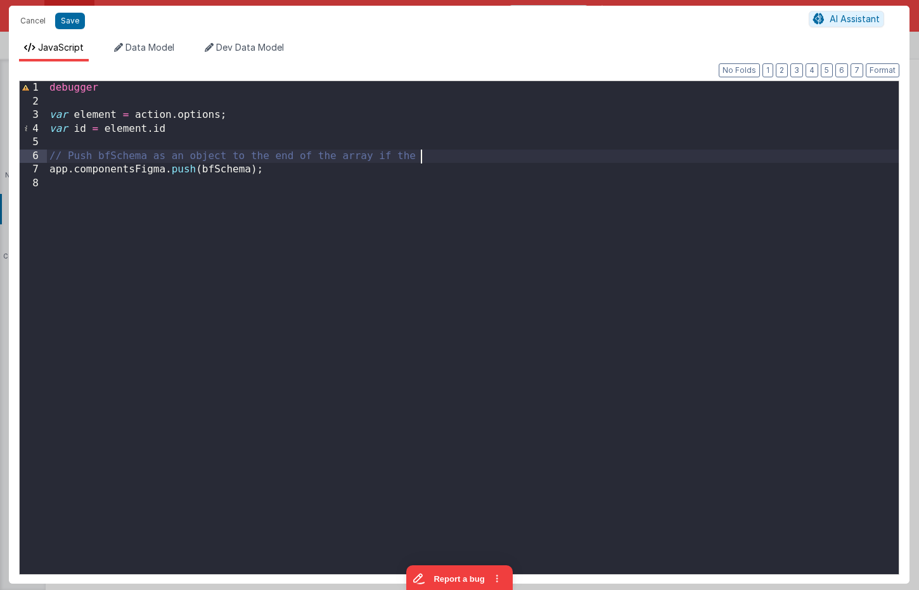
click at [424, 157] on div "debugger var element = action . options ; var id = element . id // Push bfSchem…" at bounding box center [473, 341] width 852 height 520
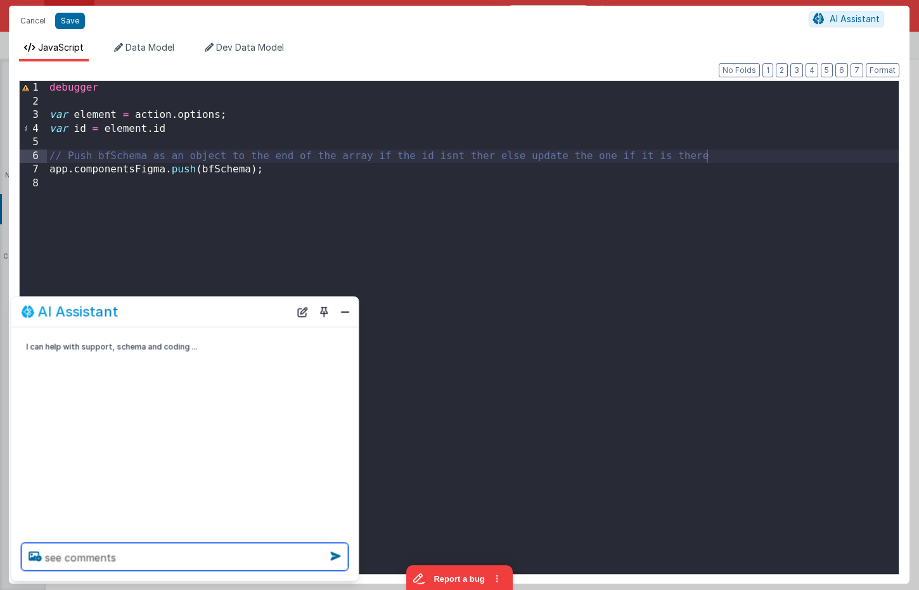
type textarea "see comments"
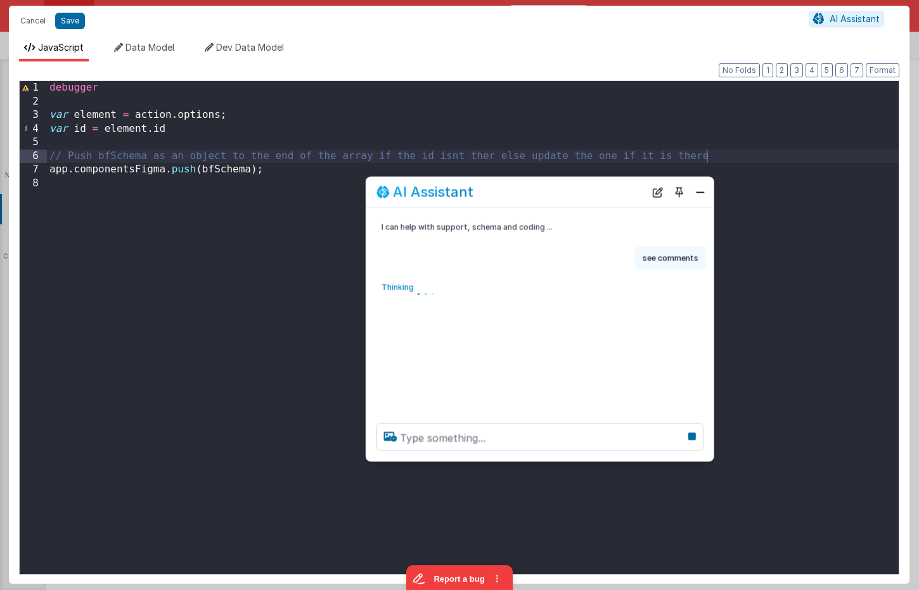
drag, startPoint x: 162, startPoint y: 316, endPoint x: 420, endPoint y: 198, distance: 284.2
click at [512, 199] on div "AI Assistant" at bounding box center [510, 191] width 269 height 15
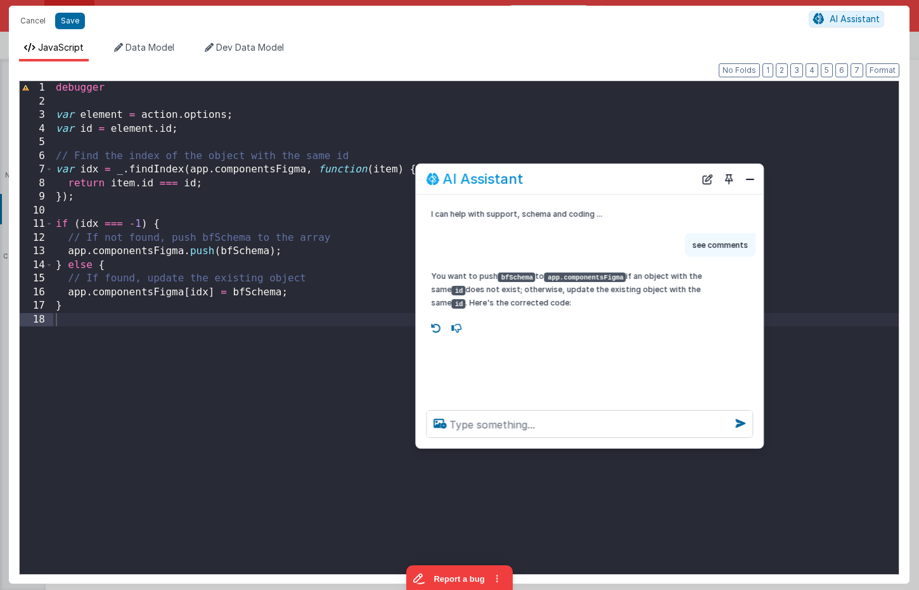
drag, startPoint x: 540, startPoint y: 187, endPoint x: 499, endPoint y: 181, distance: 41.7
click at [590, 174] on div "AI Assistant" at bounding box center [560, 178] width 269 height 15
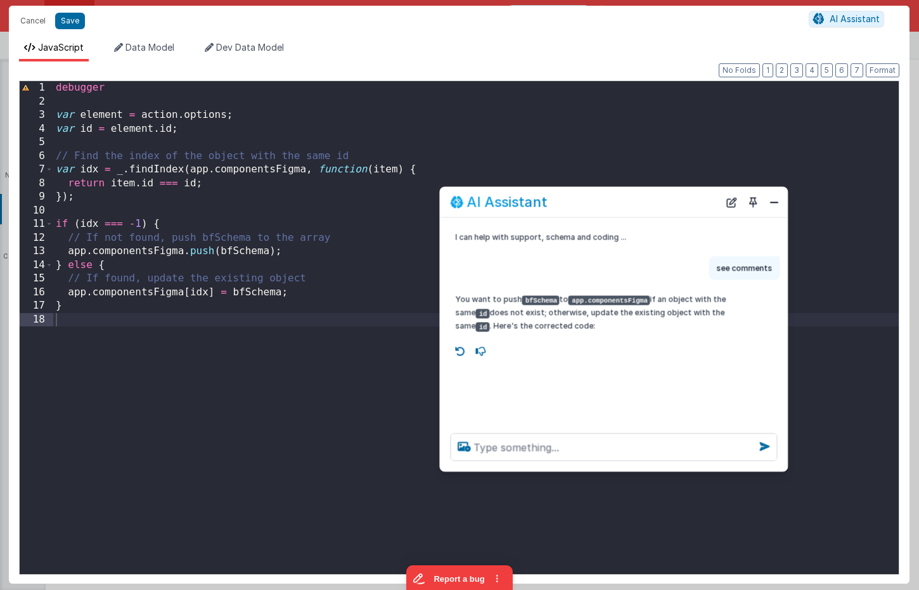
drag, startPoint x: 572, startPoint y: 180, endPoint x: 596, endPoint y: 203, distance: 33.2
click at [596, 203] on div "AI Assistant" at bounding box center [584, 202] width 269 height 15
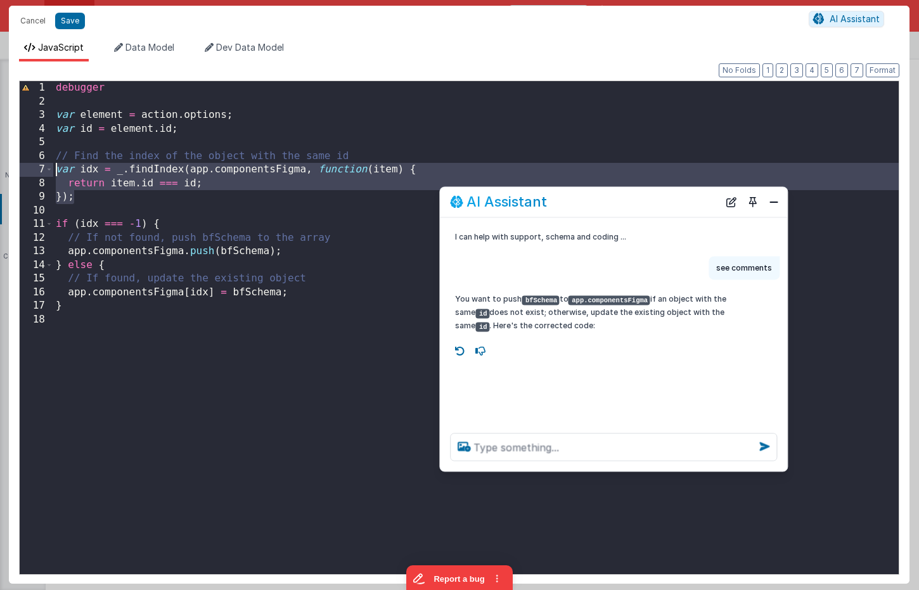
drag, startPoint x: 101, startPoint y: 195, endPoint x: 37, endPoint y: 172, distance: 68.2
click at [37, 172] on div "1 2 3 4 5 6 7 8 9 10 11 12 13 14 15 16 17 18 debugger var element = action . op…" at bounding box center [459, 327] width 880 height 494
click at [492, 449] on textarea at bounding box center [613, 447] width 327 height 28
click at [111, 201] on div "debugger var element = action . options ; var id = element . id ; // Find the i…" at bounding box center [475, 341] width 845 height 520
drag, startPoint x: 106, startPoint y: 199, endPoint x: 25, endPoint y: 170, distance: 86.8
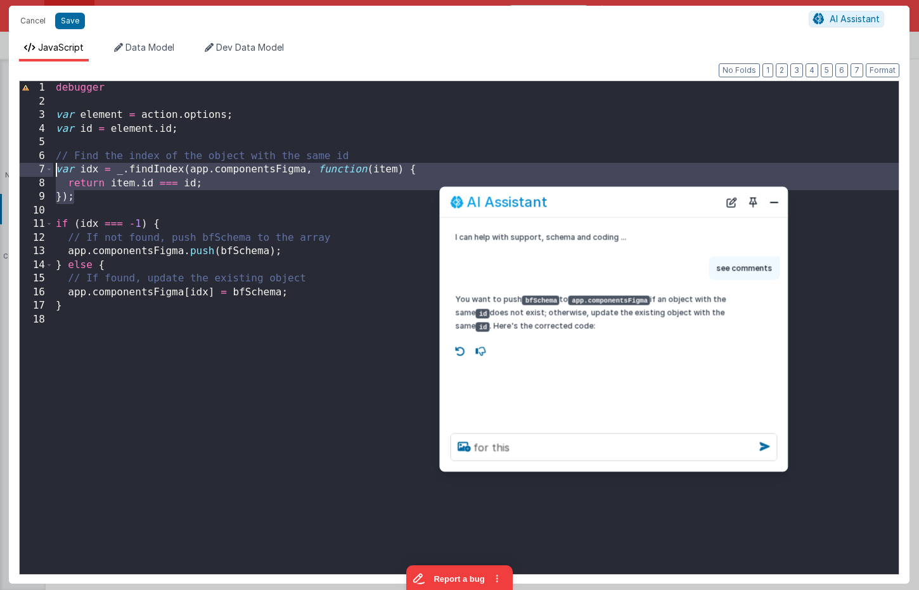
click at [25, 170] on div "1 2 3 4 5 6 7 8 9 10 11 12 13 14 15 16 17 18 debugger var element = action . op…" at bounding box center [459, 327] width 880 height 494
click at [511, 442] on textarea "for this" at bounding box center [613, 447] width 327 height 28
click at [523, 447] on textarea "for this" at bounding box center [613, 447] width 327 height 28
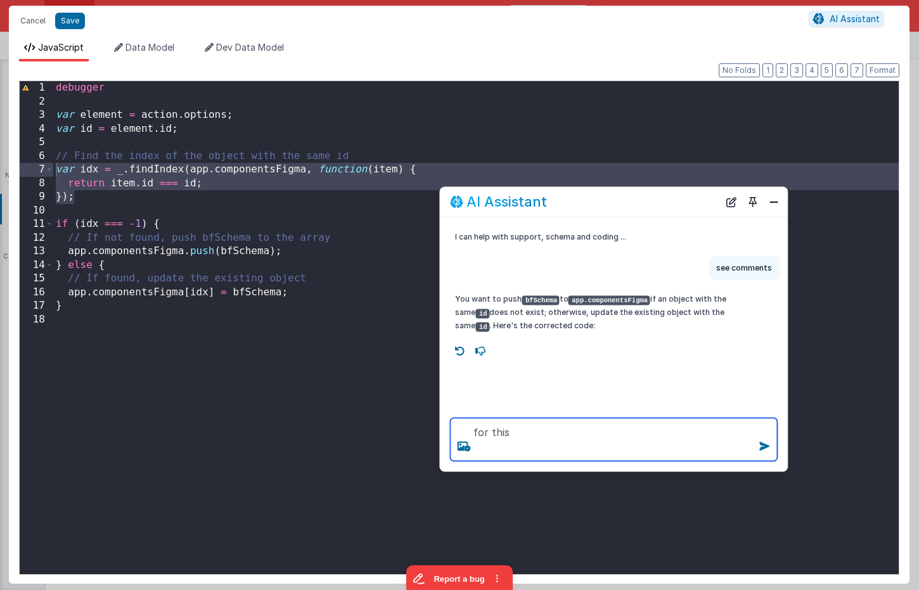
paste textarea "var idx = _.findIndex(app.componentsFigma, function(item) { return item.id === …"
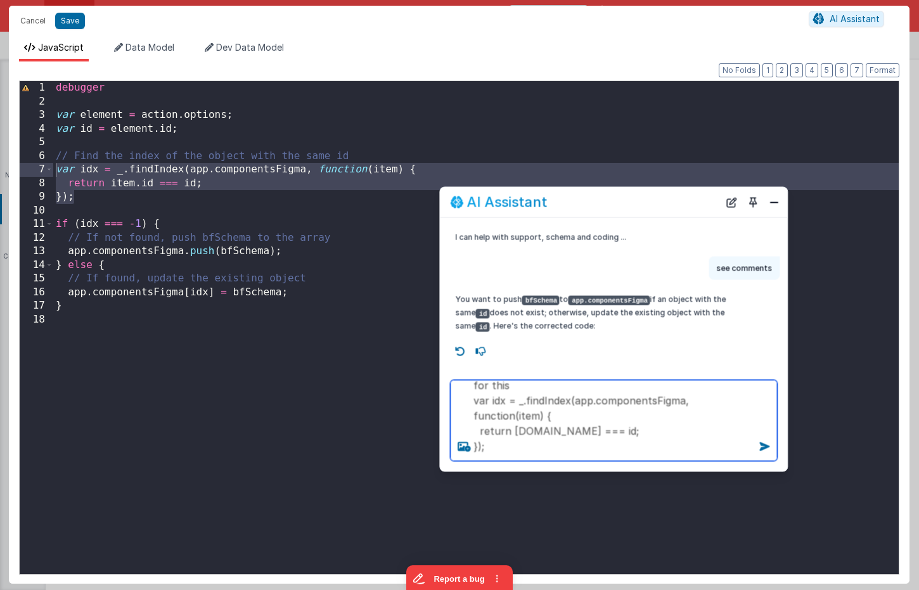
type textarea "for this var idx = _.findIndex(app.componentsFigma, function(item) { return ite…"
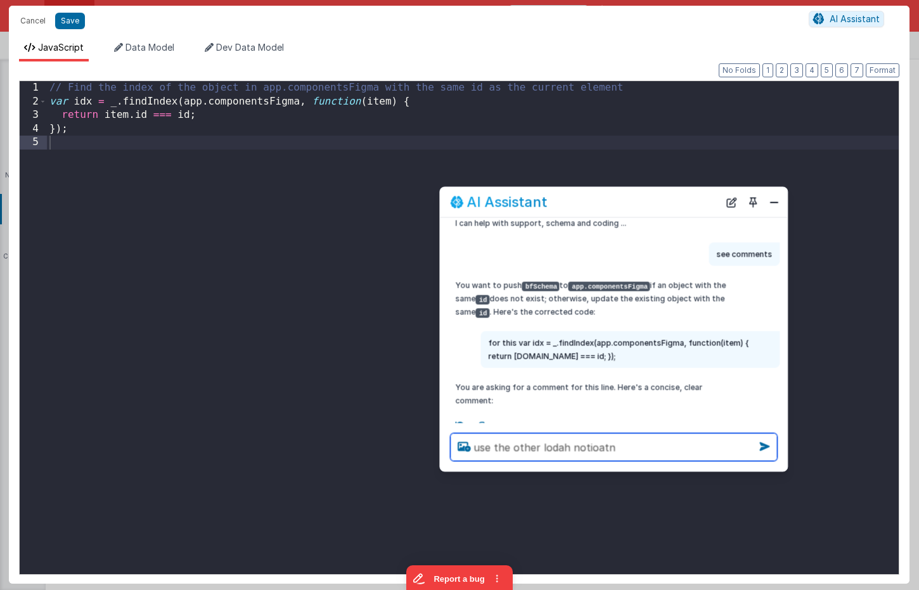
type textarea "use the other lodah notioatn"
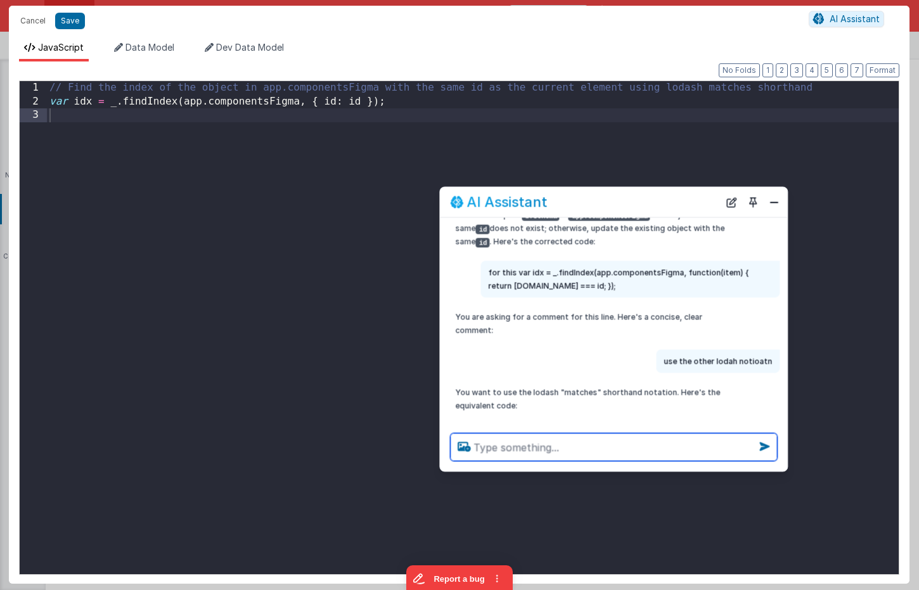
scroll to position [89, 0]
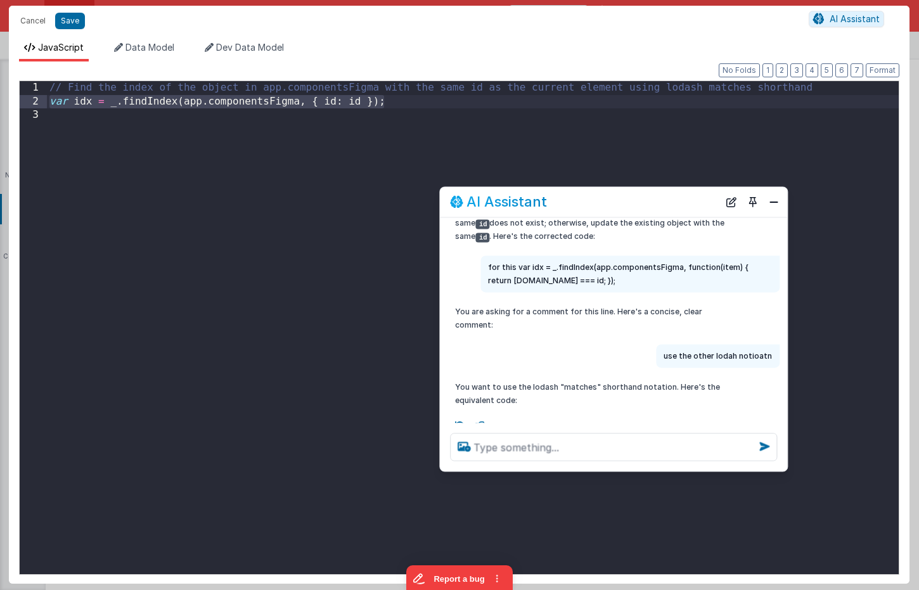
drag, startPoint x: 422, startPoint y: 102, endPoint x: 30, endPoint y: 99, distance: 392.3
click at [30, 99] on div "1 2 3 // Find the index of the object in app.componentsFigma with the same id a…" at bounding box center [459, 327] width 880 height 494
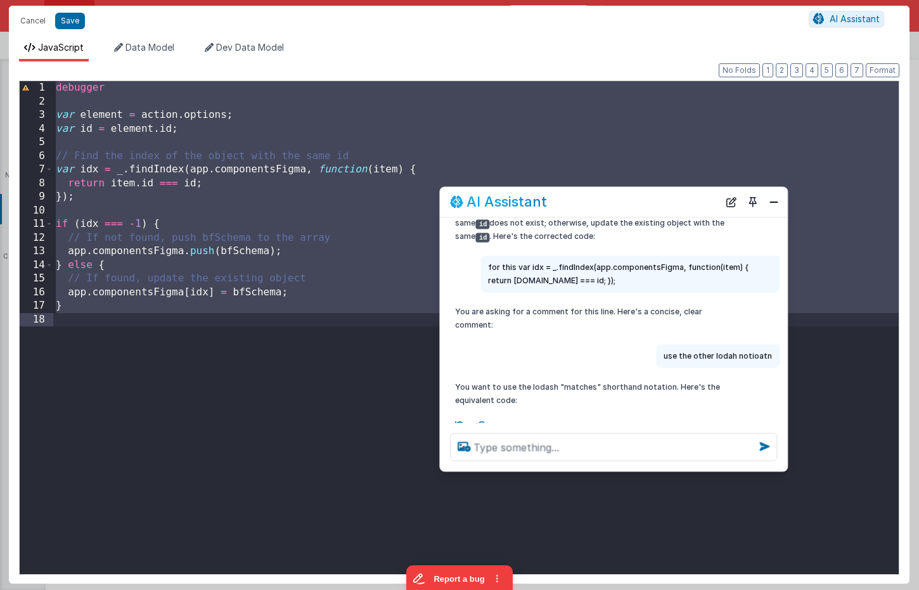
drag, startPoint x: 220, startPoint y: 218, endPoint x: 210, endPoint y: 216, distance: 9.7
click at [219, 218] on div "debugger var element = action . options ; var id = element . id ; // Find the i…" at bounding box center [475, 341] width 845 height 520
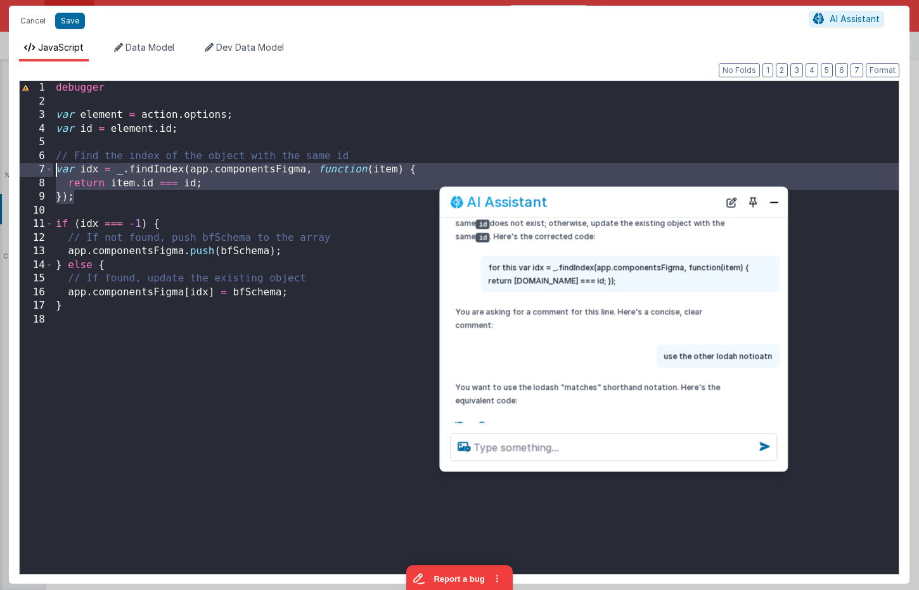
drag, startPoint x: 103, startPoint y: 198, endPoint x: 29, endPoint y: 169, distance: 78.9
click at [29, 169] on div "1 2 3 4 5 6 7 8 9 10 11 12 13 14 15 16 17 18 debugger var element = action . op…" at bounding box center [459, 327] width 880 height 494
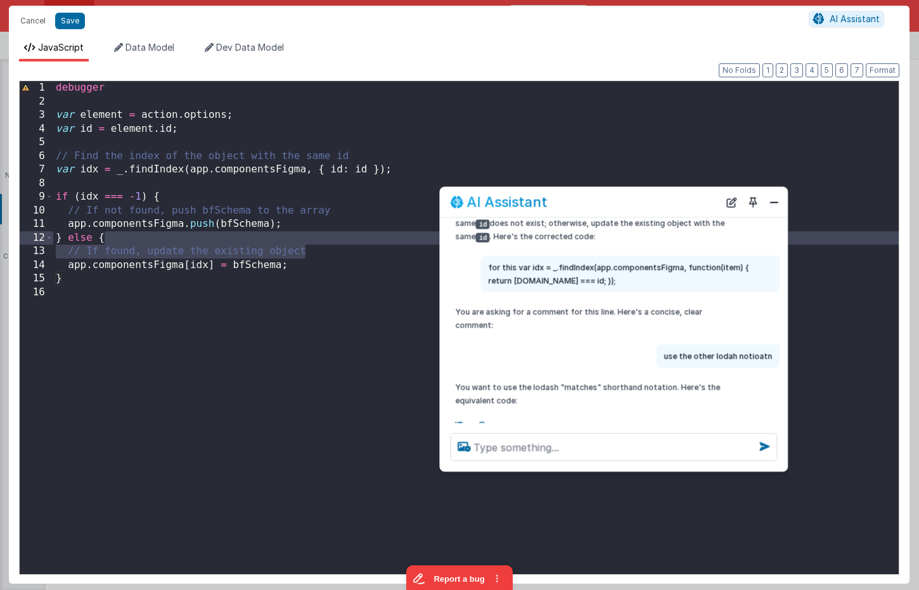
click at [320, 243] on div "debugger var element = action . options ; var id = element . id ; // Find the i…" at bounding box center [475, 341] width 845 height 520
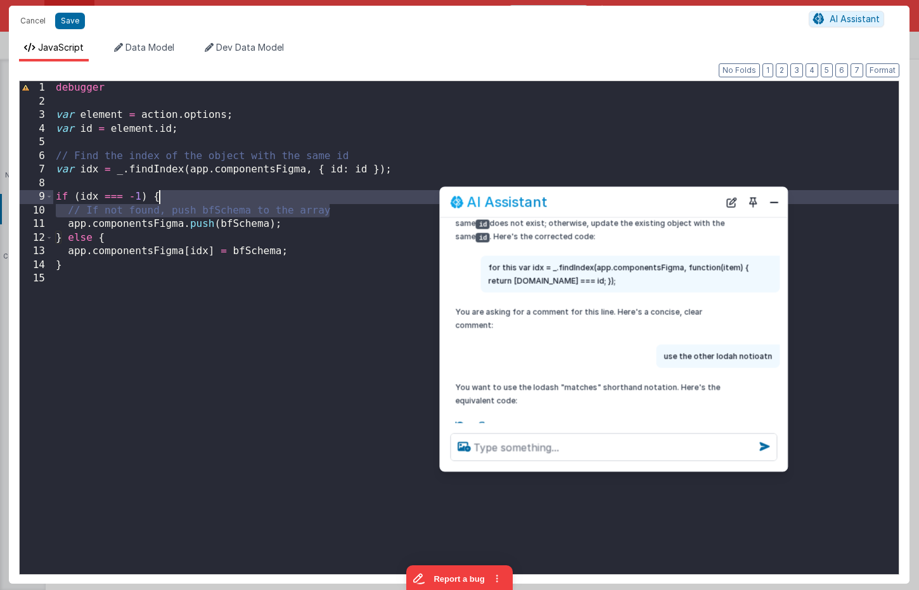
drag, startPoint x: 345, startPoint y: 208, endPoint x: 345, endPoint y: 202, distance: 7.0
click at [345, 202] on div "debugger var element = action . options ; var id = element . id ; // Find the i…" at bounding box center [475, 341] width 845 height 520
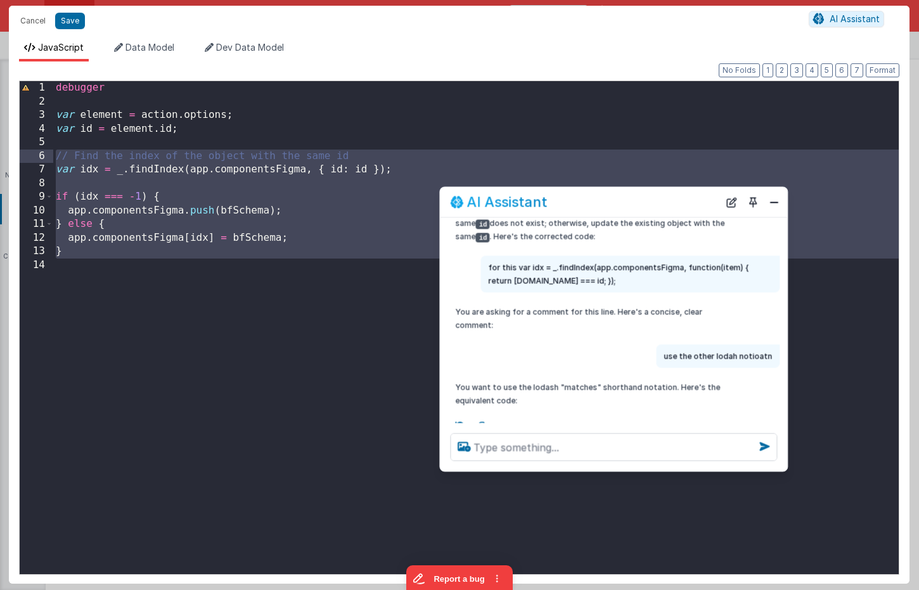
drag, startPoint x: 118, startPoint y: 237, endPoint x: 17, endPoint y: 153, distance: 131.4
click at [17, 153] on div "Format 7 6 5 4 3 2 1 No Folds 1 2 3 4 5 6 7 8 9 10 11 12 13 14 debugger var ele…" at bounding box center [459, 322] width 901 height 522
click at [513, 454] on textarea at bounding box center [613, 447] width 327 height 28
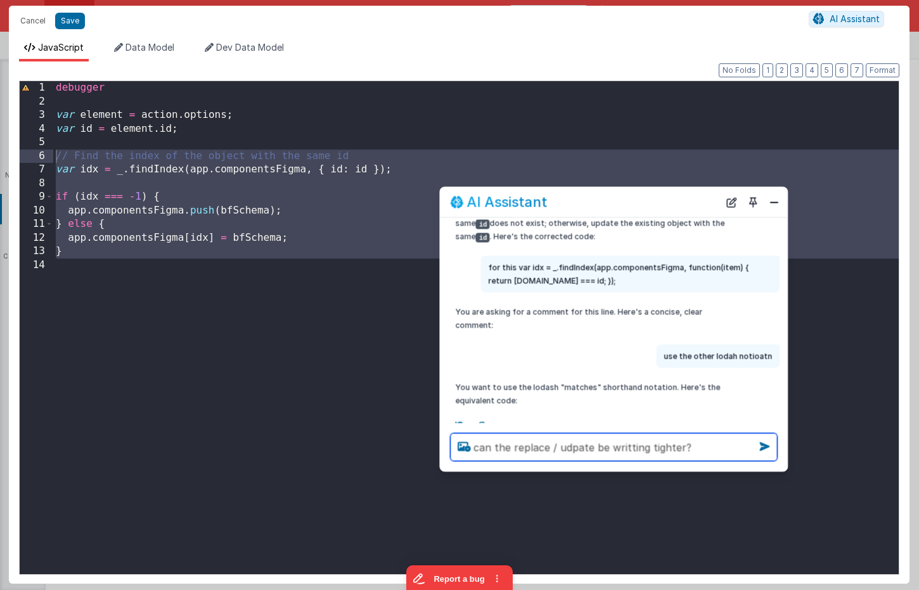
type textarea "can the replace / udpate be writting tighter?"
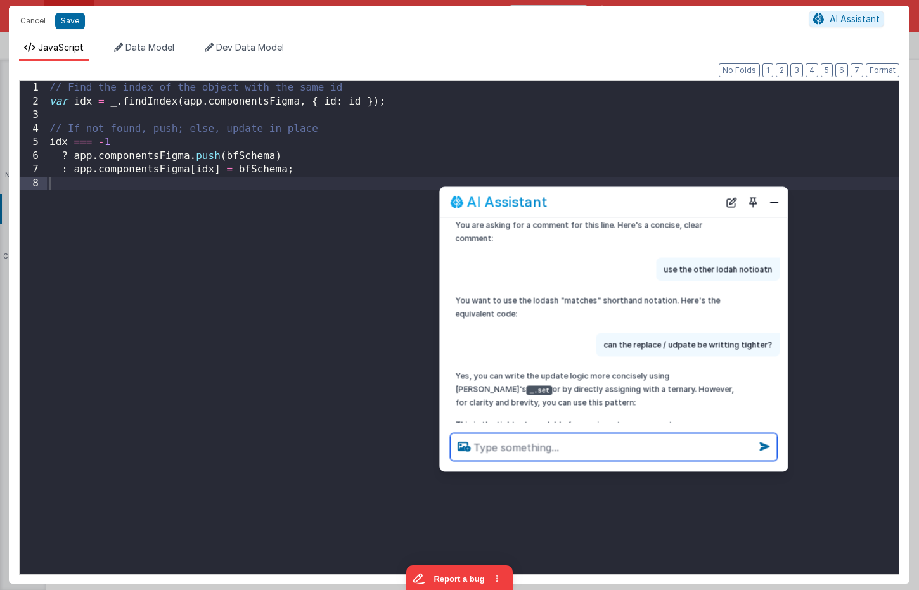
scroll to position [200, 0]
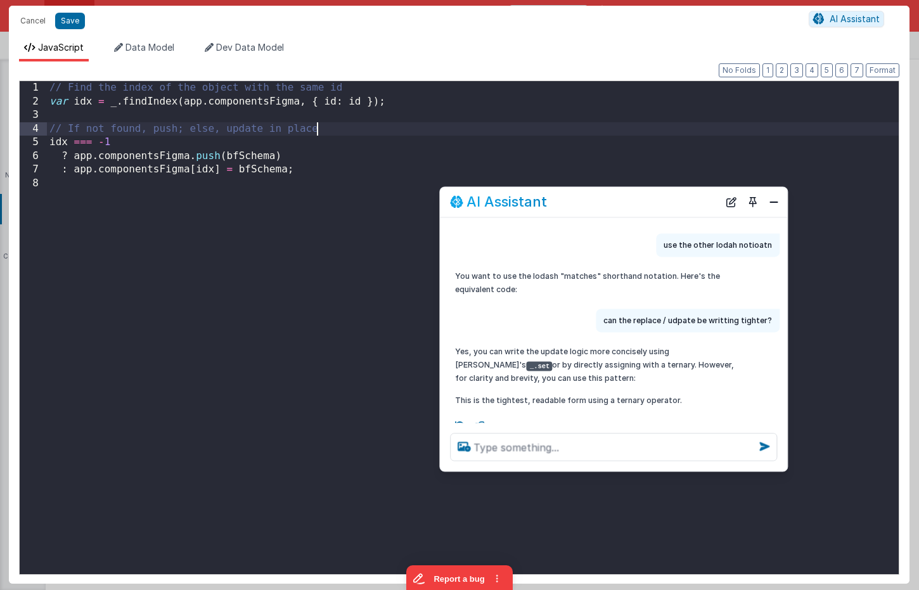
click at [340, 125] on div "// Find the index of the object with the same id var idx = _ . findIndex ( app …" at bounding box center [473, 341] width 852 height 520
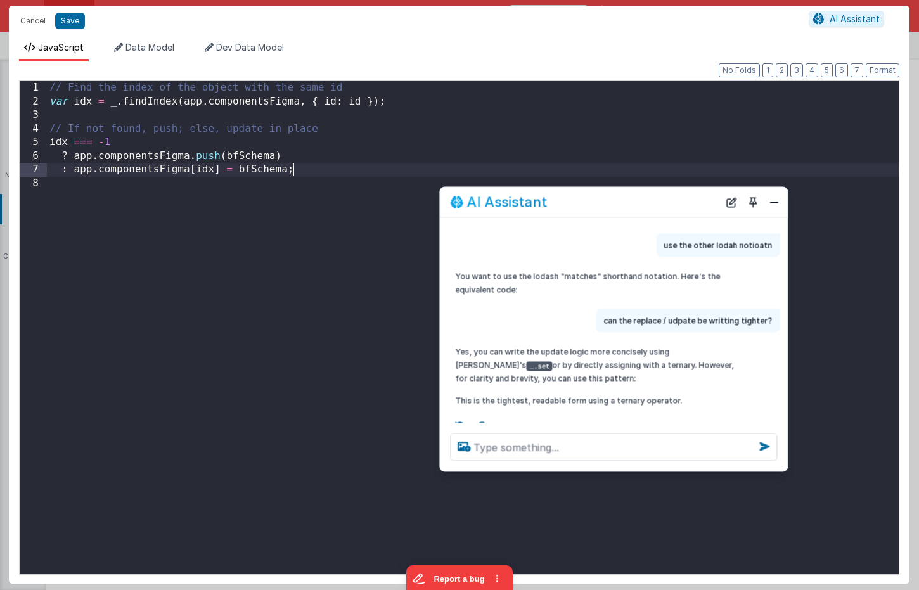
click at [324, 170] on div "// Find the index of the object with the same id var idx = _ . findIndex ( app …" at bounding box center [473, 341] width 852 height 520
click at [72, 22] on button "Save" at bounding box center [70, 21] width 30 height 16
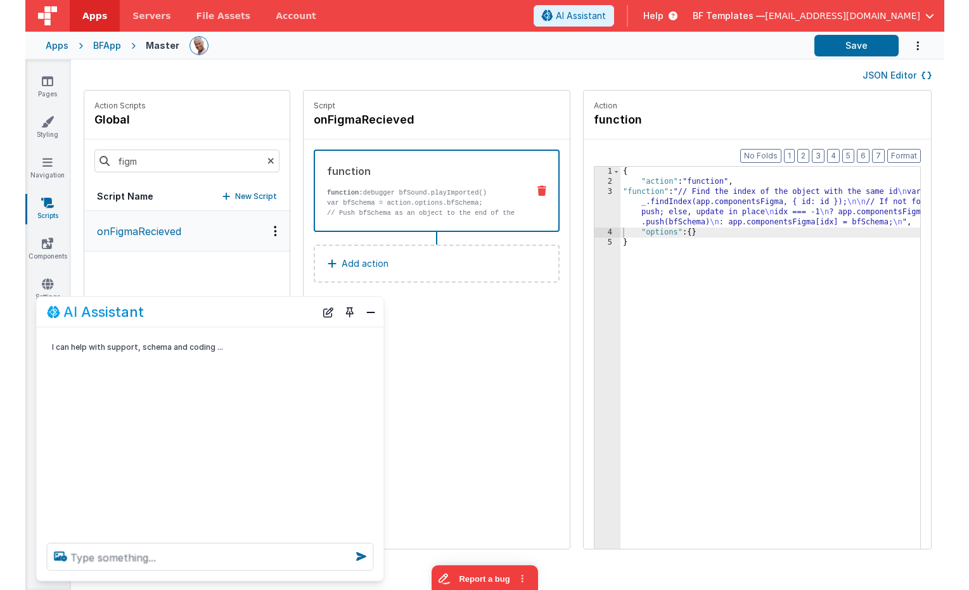
scroll to position [0, 0]
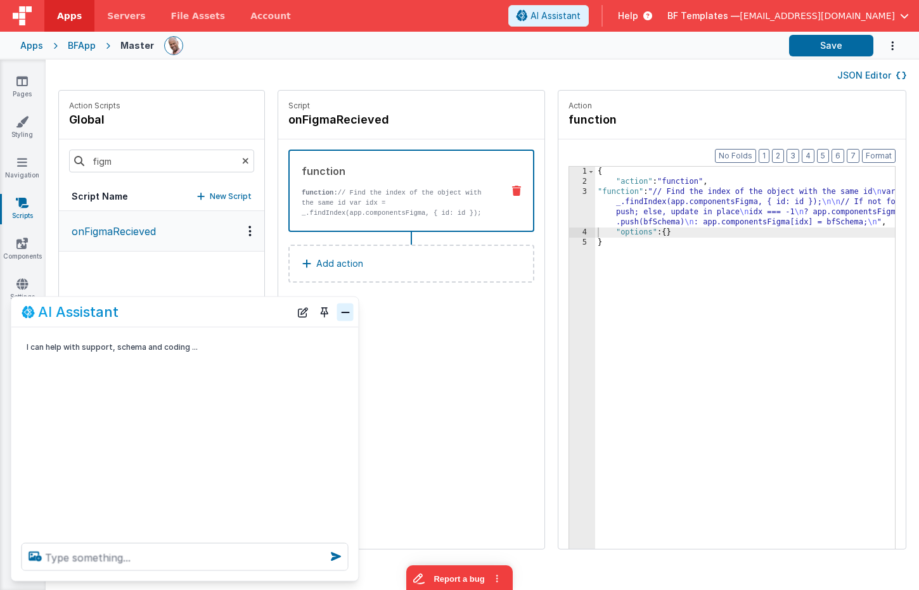
click at [343, 313] on button "Close" at bounding box center [345, 312] width 16 height 18
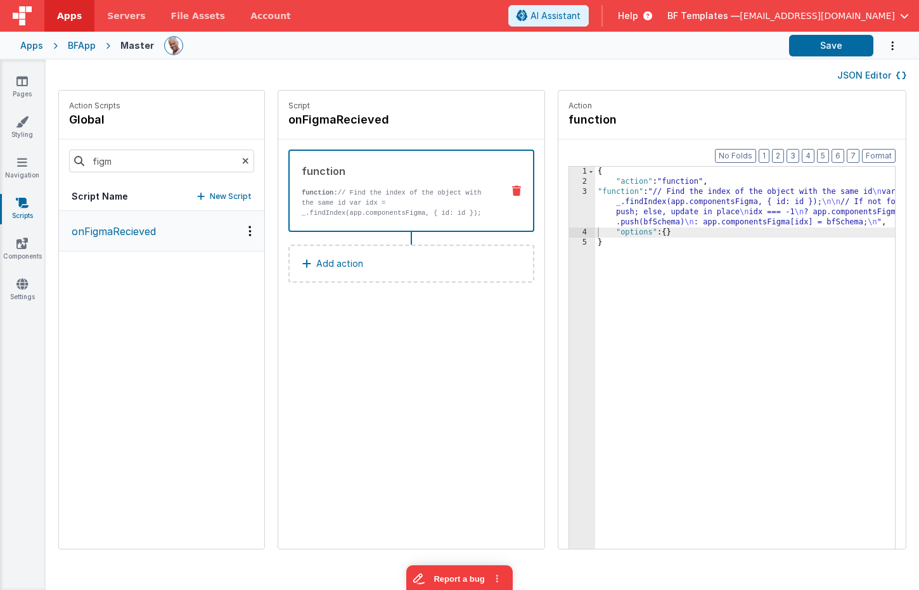
click at [355, 328] on div "Script onFigmaRecieved function function: // Find the index of the object with …" at bounding box center [411, 320] width 266 height 458
click at [416, 35] on div at bounding box center [471, 46] width 615 height 22
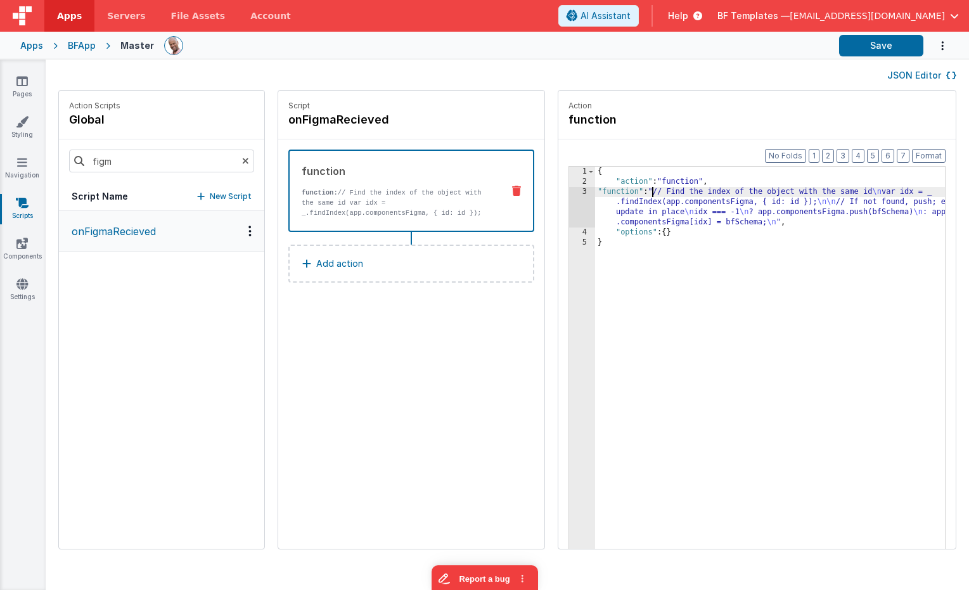
click at [617, 193] on div "{ "action" : "function" , "function" : "// Find the index of the object with th…" at bounding box center [788, 388] width 387 height 442
click at [569, 200] on div "3" at bounding box center [582, 207] width 26 height 41
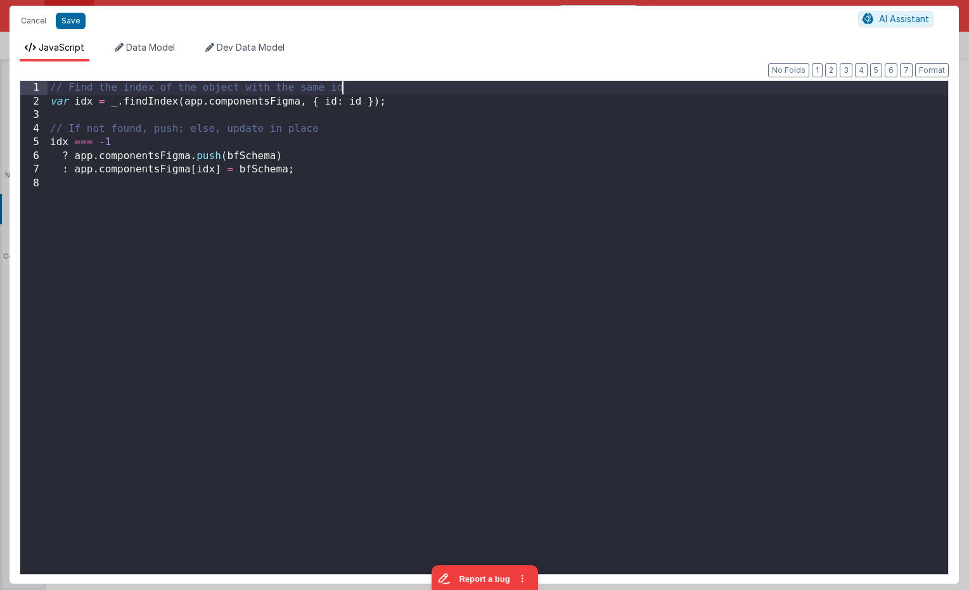
click at [378, 89] on div "// Find the index of the object with the same id var idx = _ . findIndex ( app …" at bounding box center [498, 341] width 901 height 520
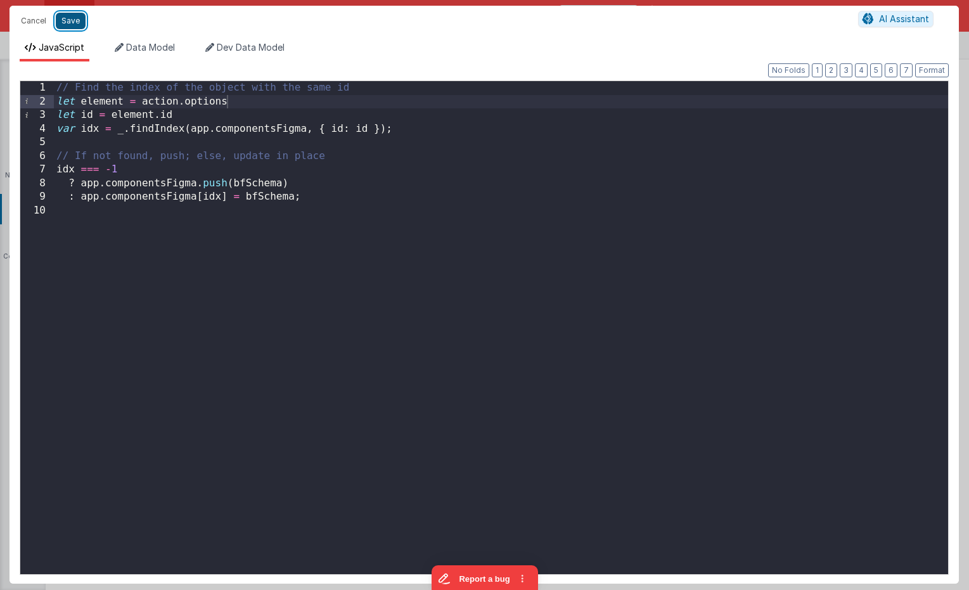
click at [74, 15] on button "Save" at bounding box center [71, 21] width 30 height 16
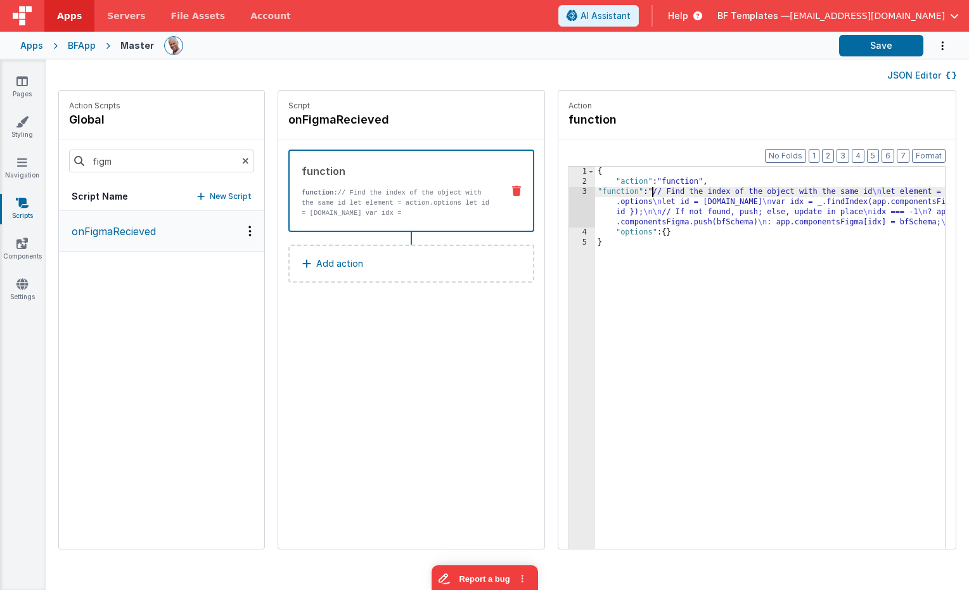
drag, startPoint x: 616, startPoint y: 195, endPoint x: 577, endPoint y: 196, distance: 39.3
click at [615, 195] on div "{ "action" : "function" , "function" : "// Find the index of the object with th…" at bounding box center [788, 388] width 387 height 442
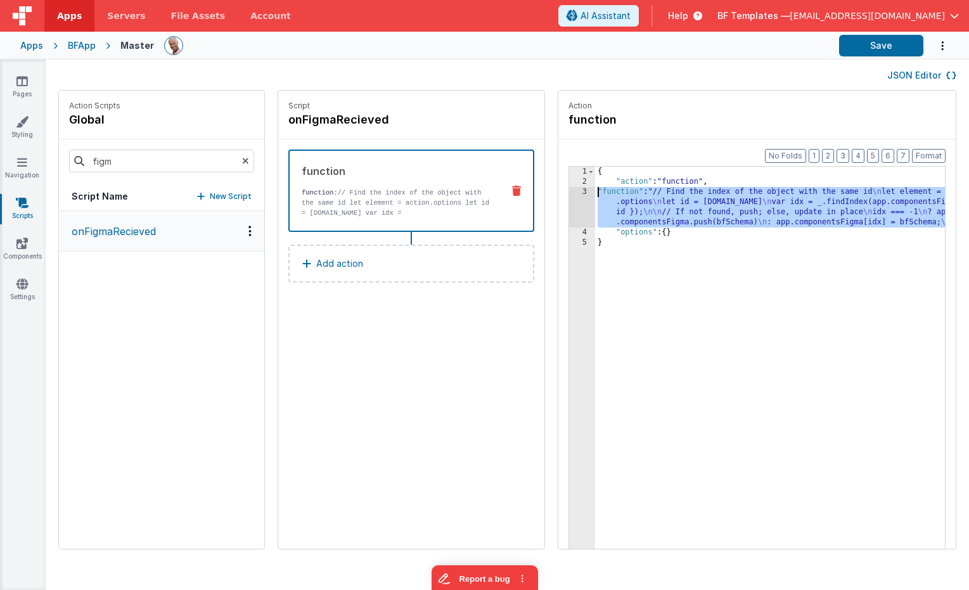
click at [569, 195] on div "3" at bounding box center [582, 207] width 26 height 41
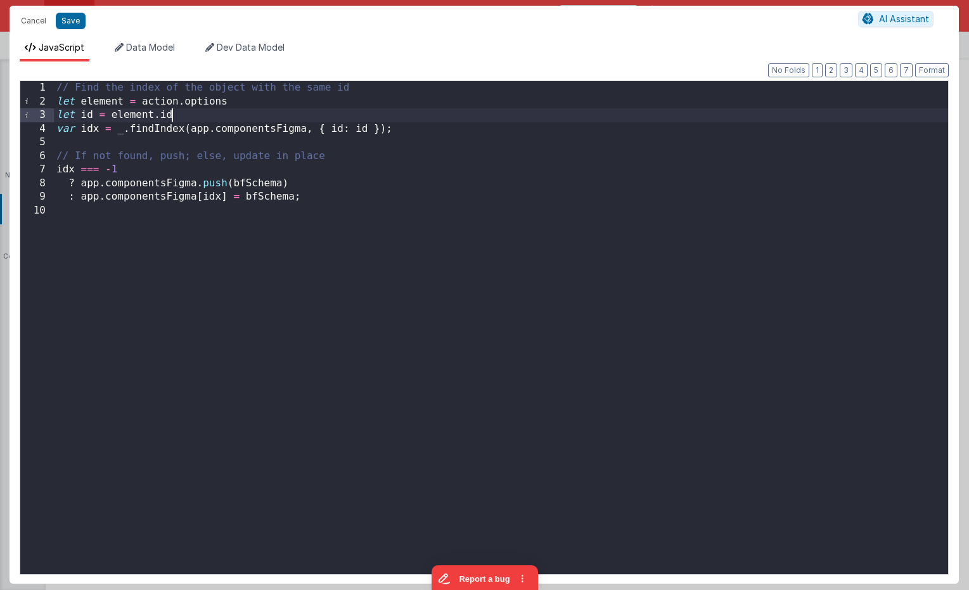
click at [232, 119] on div "// Find the index of the object with the same id let element = action . options…" at bounding box center [501, 341] width 894 height 520
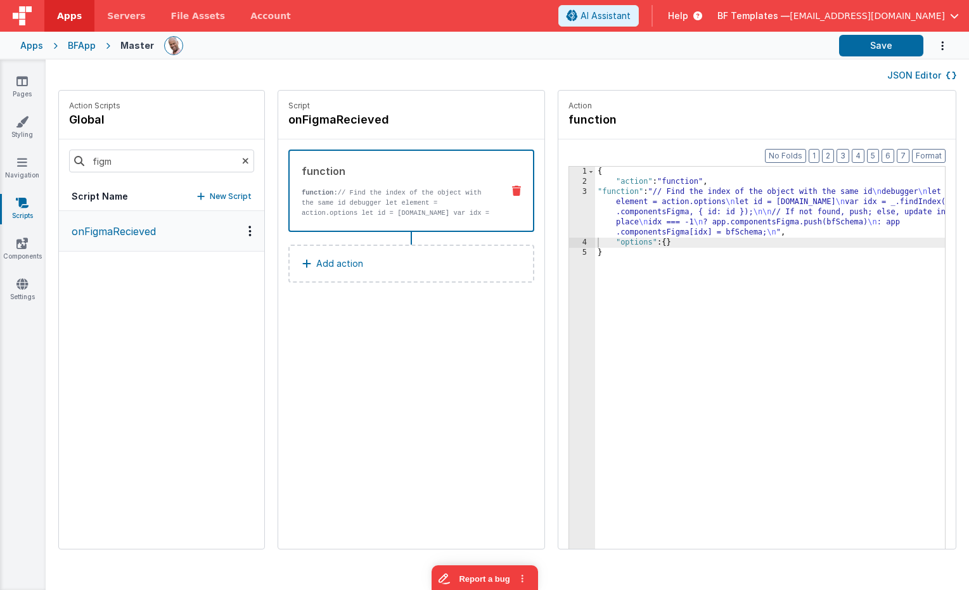
click at [595, 210] on div "{ "action" : "function" , "function" : "// Find the index of the object with th…" at bounding box center [788, 388] width 387 height 442
drag, startPoint x: 551, startPoint y: 208, endPoint x: 545, endPoint y: 209, distance: 6.4
click at [569, 208] on div "3" at bounding box center [582, 212] width 26 height 51
click at [569, 209] on div "3" at bounding box center [582, 212] width 26 height 51
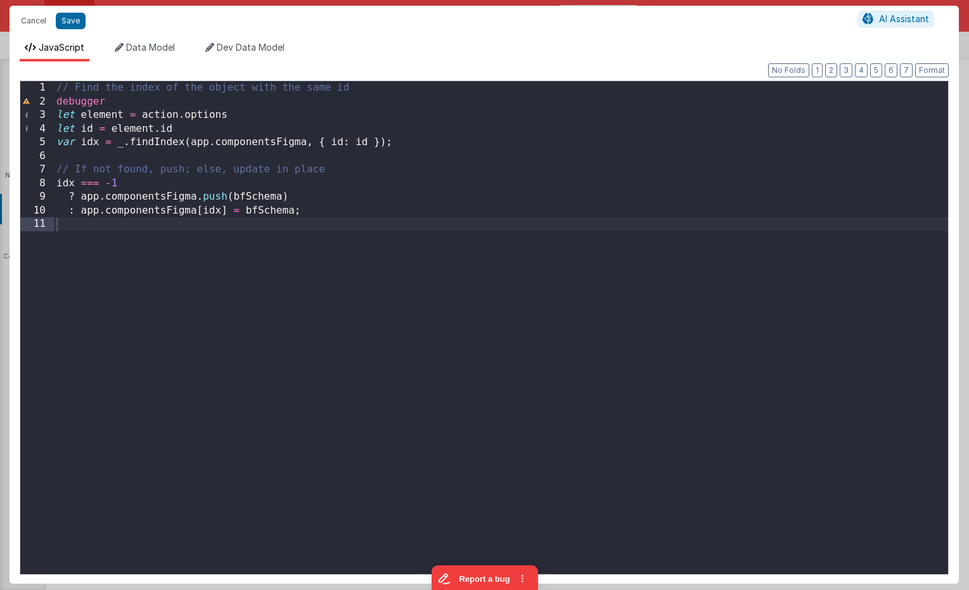
click at [267, 199] on div "// Find the index of the object with the same id debugger let element = action …" at bounding box center [501, 341] width 894 height 520
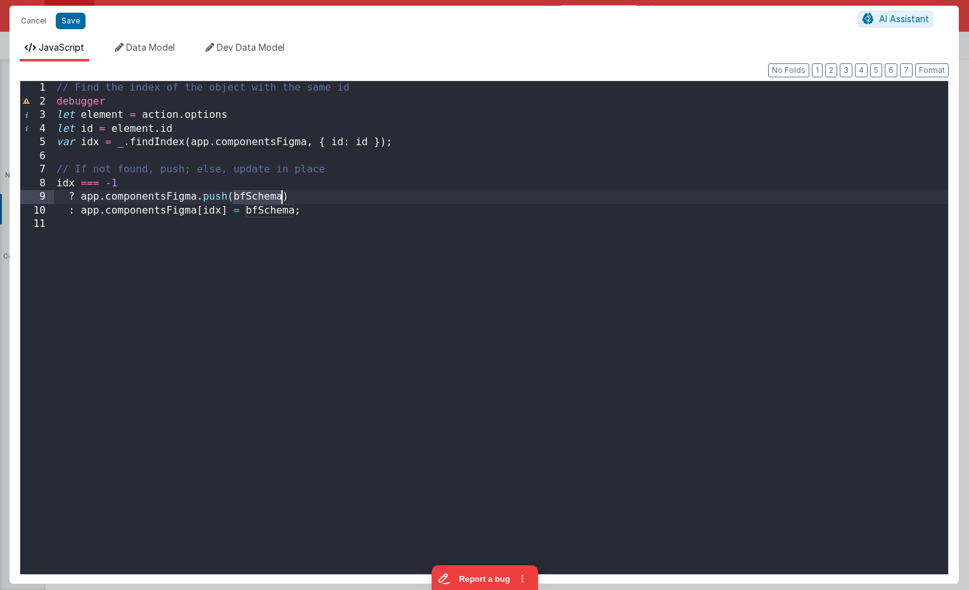
click at [267, 199] on div "// Find the index of the object with the same id debugger let element = action …" at bounding box center [501, 341] width 894 height 520
click at [235, 199] on div "// Find the index of the object with the same id debugger let element = action …" at bounding box center [501, 341] width 894 height 520
click at [232, 195] on div "// Find the index of the object with the same id debugger let element = action …" at bounding box center [501, 341] width 894 height 520
drag, startPoint x: 333, startPoint y: 199, endPoint x: 235, endPoint y: 199, distance: 98.2
click at [235, 199] on div "// Find the index of the object with the same id debugger let element = action …" at bounding box center [501, 341] width 894 height 520
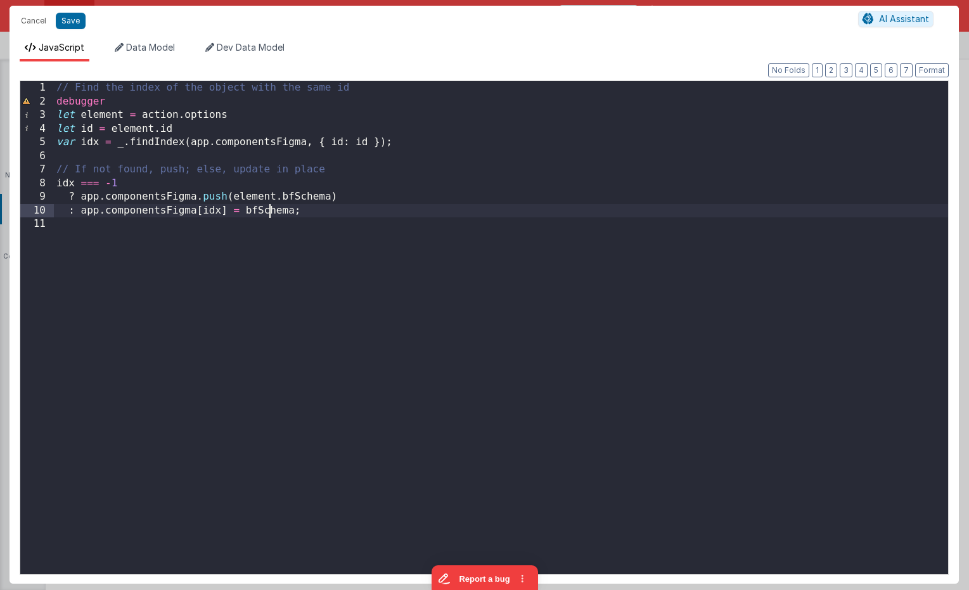
click at [267, 210] on div "// Find the index of the object with the same id debugger let element = action …" at bounding box center [501, 341] width 894 height 520
click at [73, 21] on button "Save" at bounding box center [71, 21] width 30 height 16
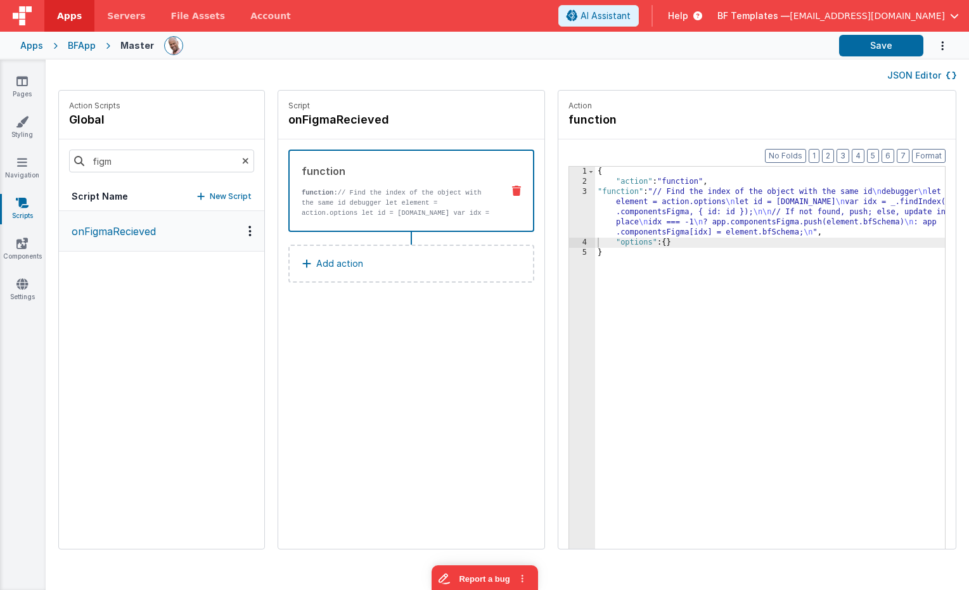
click at [595, 209] on div "{ "action" : "function" , "function" : "// Find the index of the object with th…" at bounding box center [788, 388] width 387 height 442
click at [431, 189] on p "function: // Find the index of the object with the same id debugger let element…" at bounding box center [397, 208] width 191 height 41
click at [595, 190] on div "{ "action" : "function" , "function" : "// Find the index of the object with th…" at bounding box center [788, 388] width 387 height 442
click at [569, 208] on div "3" at bounding box center [582, 212] width 26 height 51
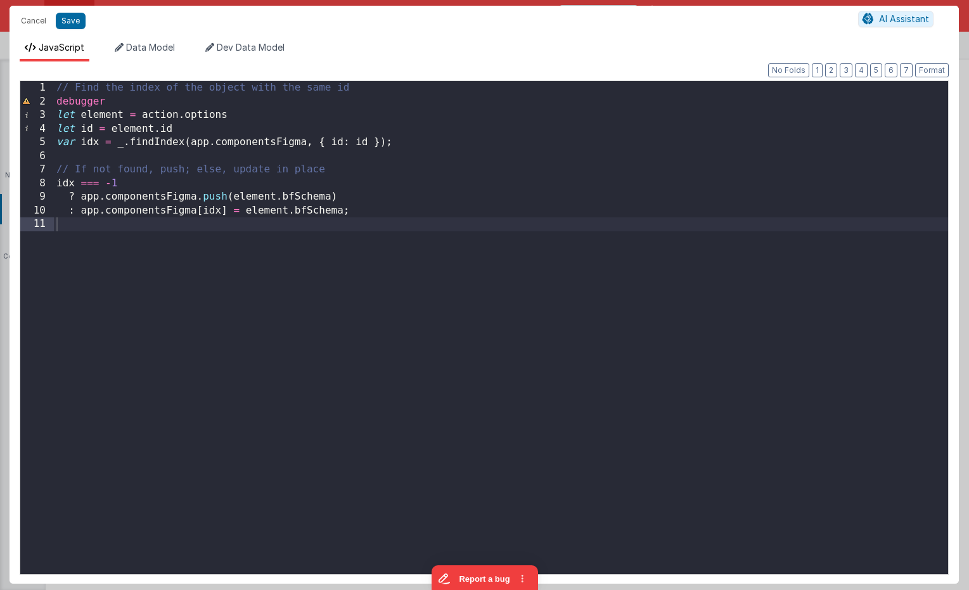
click at [539, 208] on div "// Find the index of the object with the same id debugger let element = action …" at bounding box center [501, 341] width 894 height 520
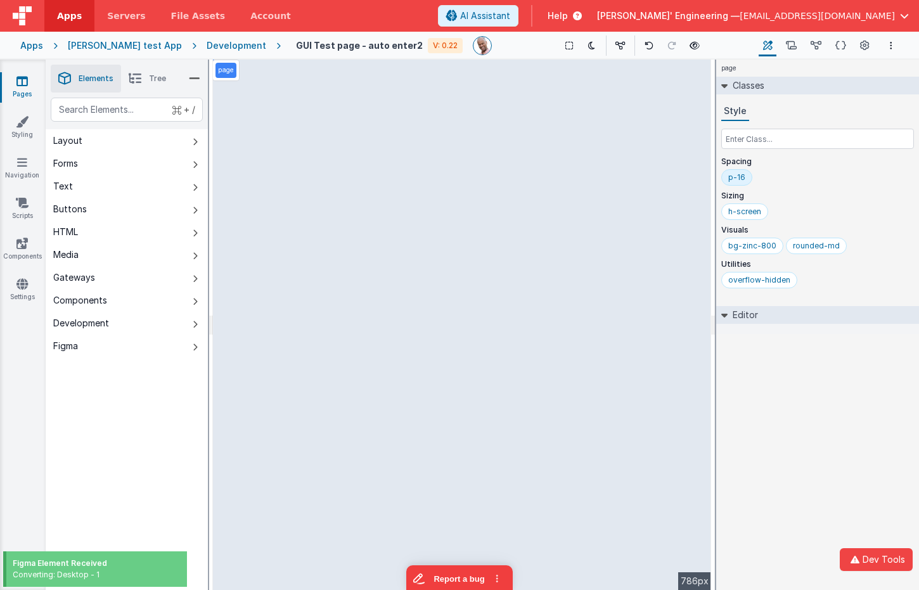
click at [868, 491] on div "page Classes Style Spacing p-16 Sizing h-screen Visuals bg-zinc-800 rounded-md …" at bounding box center [817, 325] width 203 height 530
click at [868, 559] on button "Dev Tools" at bounding box center [876, 559] width 73 height 23
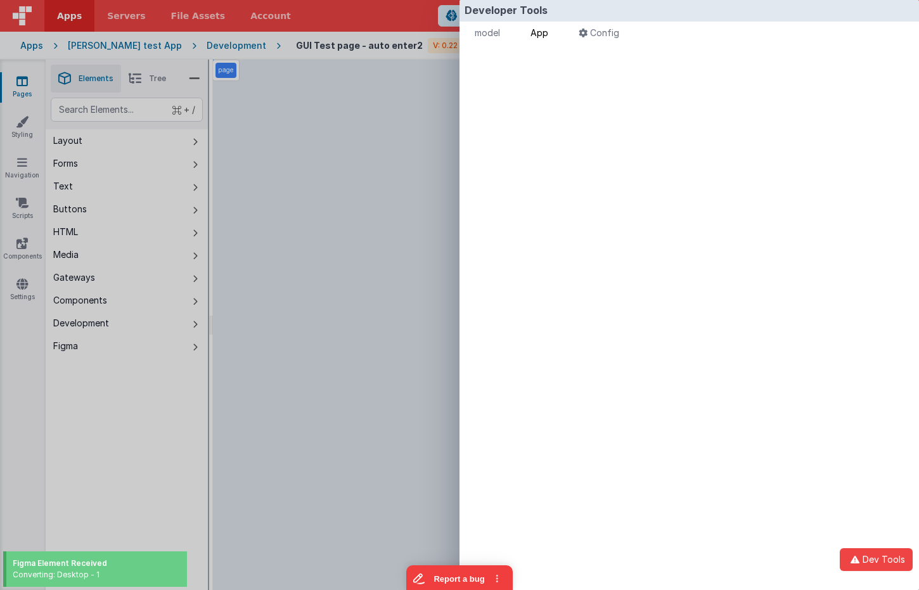
click at [546, 32] on span "App" at bounding box center [539, 32] width 18 height 11
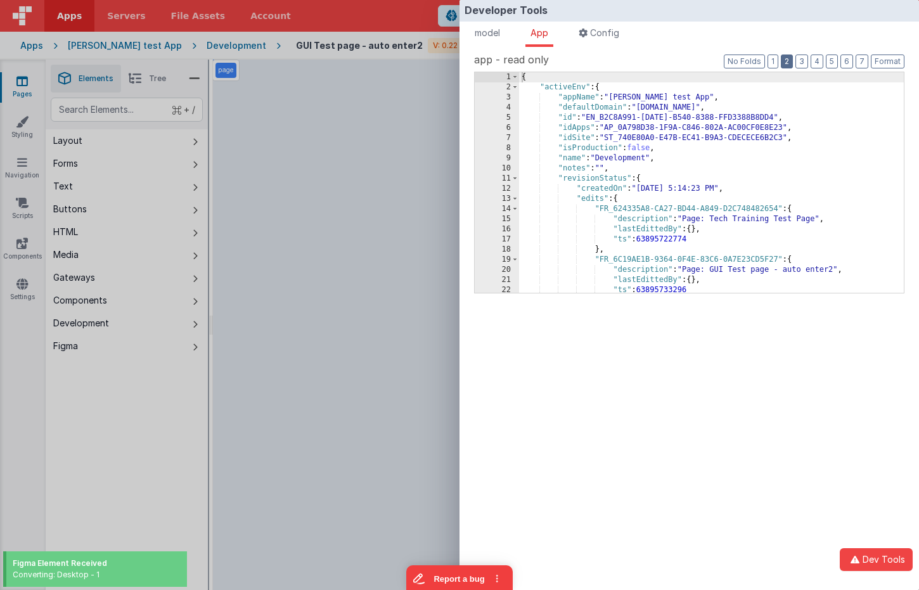
click at [792, 60] on button "2" at bounding box center [787, 62] width 12 height 14
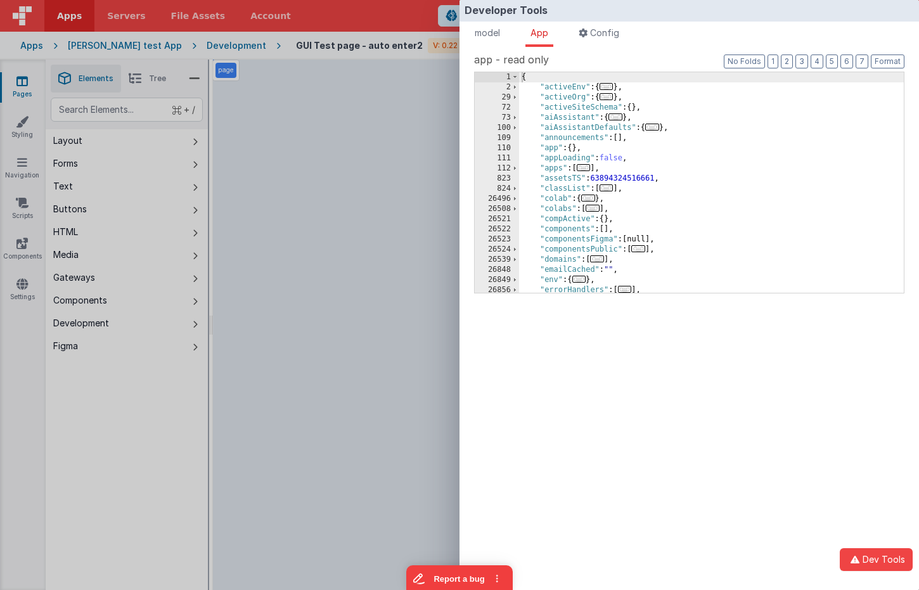
click at [368, 136] on div "Developer Tools model App Params Log (2) Misc Windows Config model - read only …" at bounding box center [459, 295] width 919 height 590
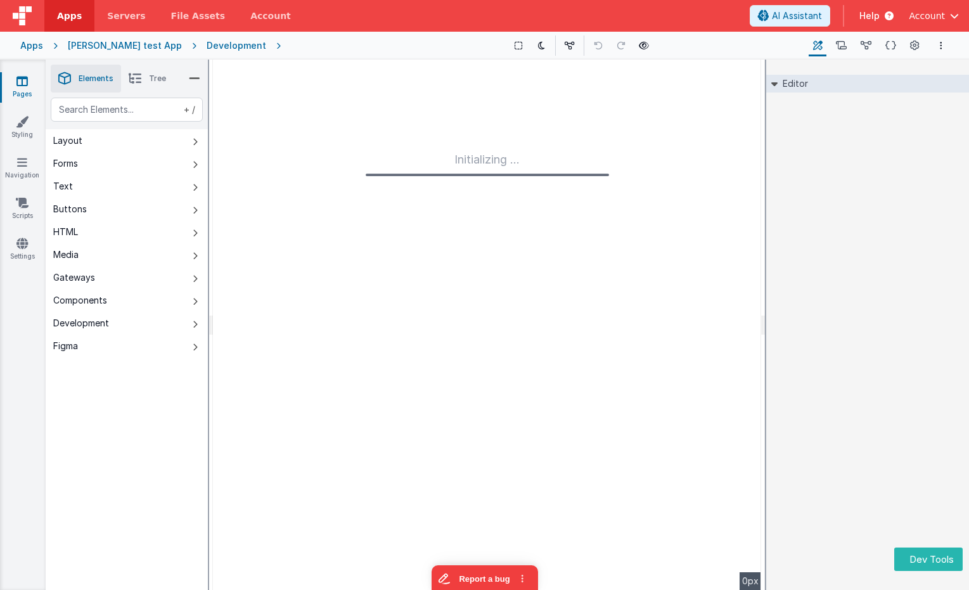
drag, startPoint x: 937, startPoint y: 134, endPoint x: 620, endPoint y: 5, distance: 342.2
click at [918, 134] on div "Editor DEV: Focus DEV: builderToggleConditionalCSS DEV: Remove DND DEV: updateS…" at bounding box center [867, 325] width 203 height 530
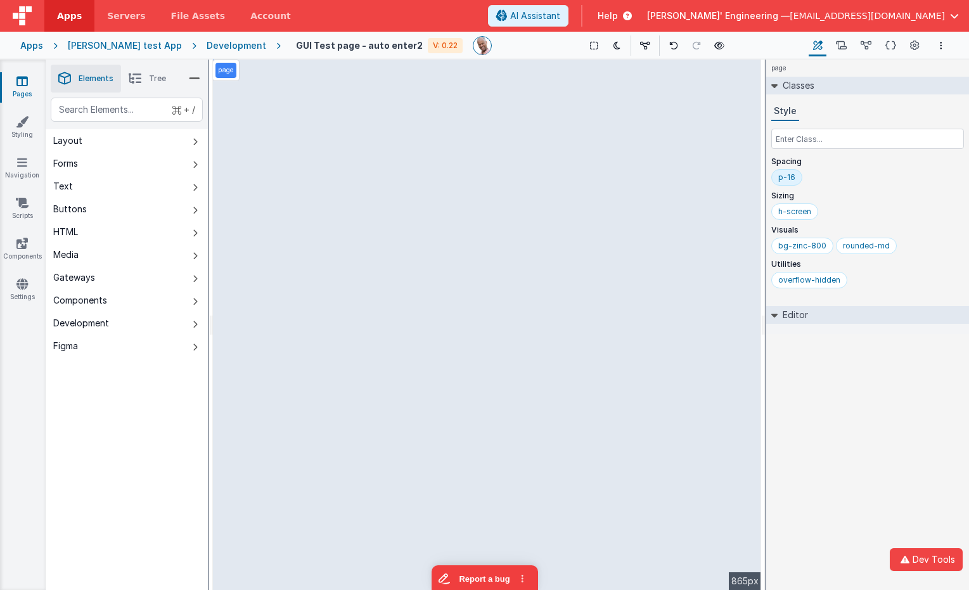
click at [876, 458] on div "page Classes Style Spacing p-16 Sizing h-screen Visuals bg-zinc-800 rounded-md …" at bounding box center [867, 325] width 203 height 530
click at [923, 556] on button "Dev Tools" at bounding box center [926, 559] width 73 height 23
click at [904, 556] on icon "button" at bounding box center [904, 559] width 15 height 9
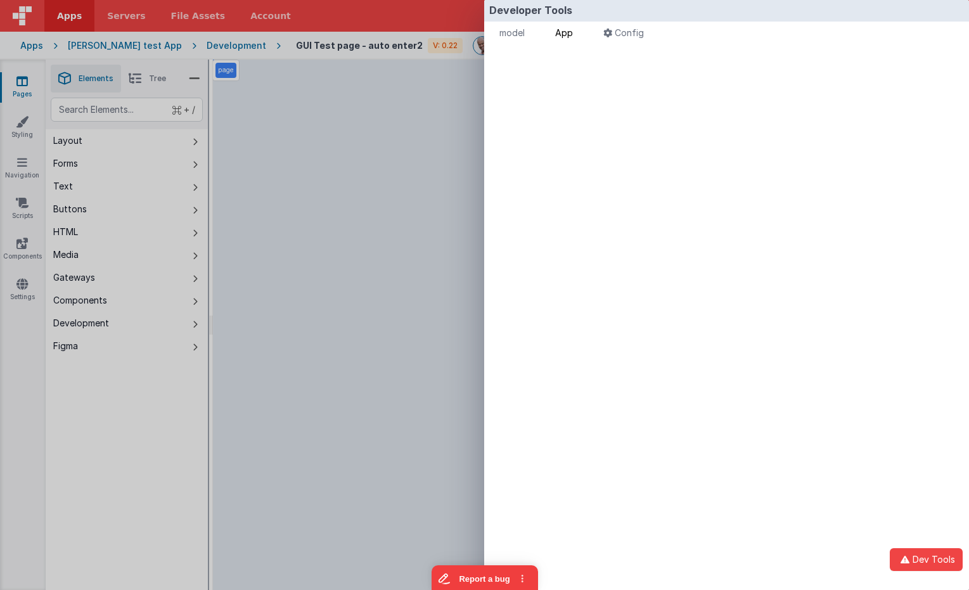
click at [570, 31] on span "App" at bounding box center [564, 32] width 18 height 11
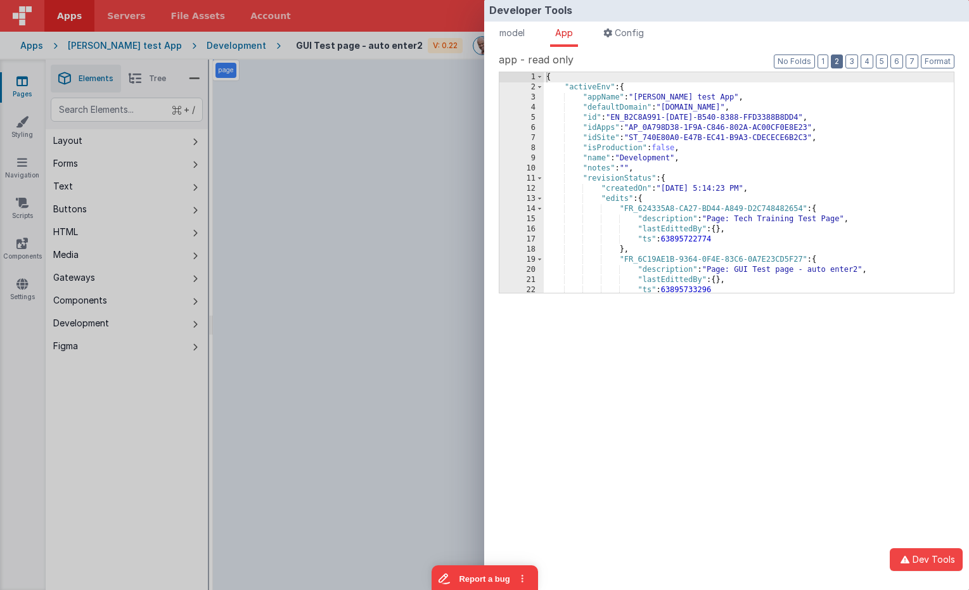
click at [839, 64] on button "2" at bounding box center [837, 62] width 12 height 14
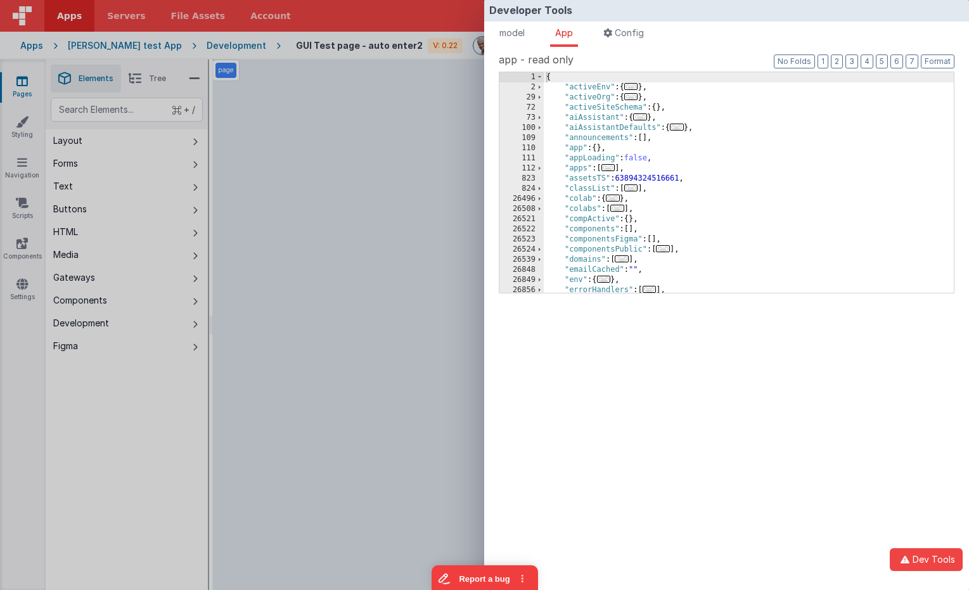
click at [369, 214] on div "Developer Tools model App Params Log (2) Misc Windows Config model - read only …" at bounding box center [484, 295] width 969 height 590
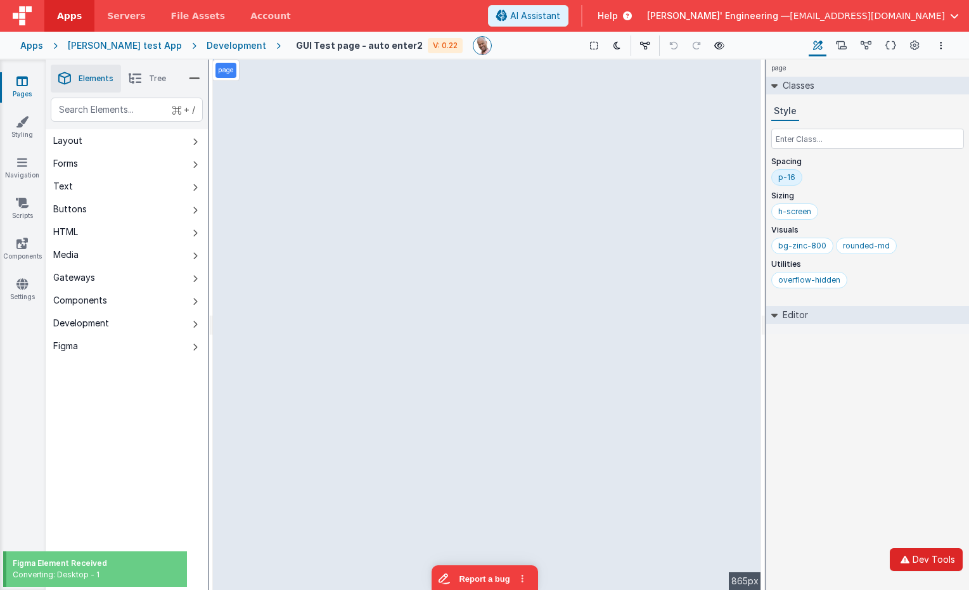
click at [917, 561] on button "Dev Tools" at bounding box center [926, 559] width 73 height 23
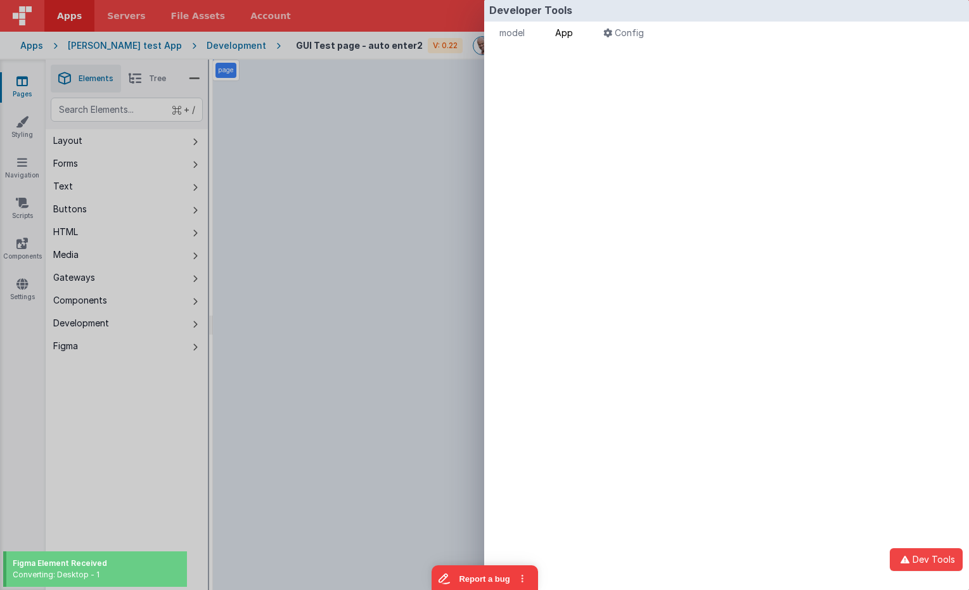
click at [577, 33] on li "App" at bounding box center [564, 34] width 28 height 25
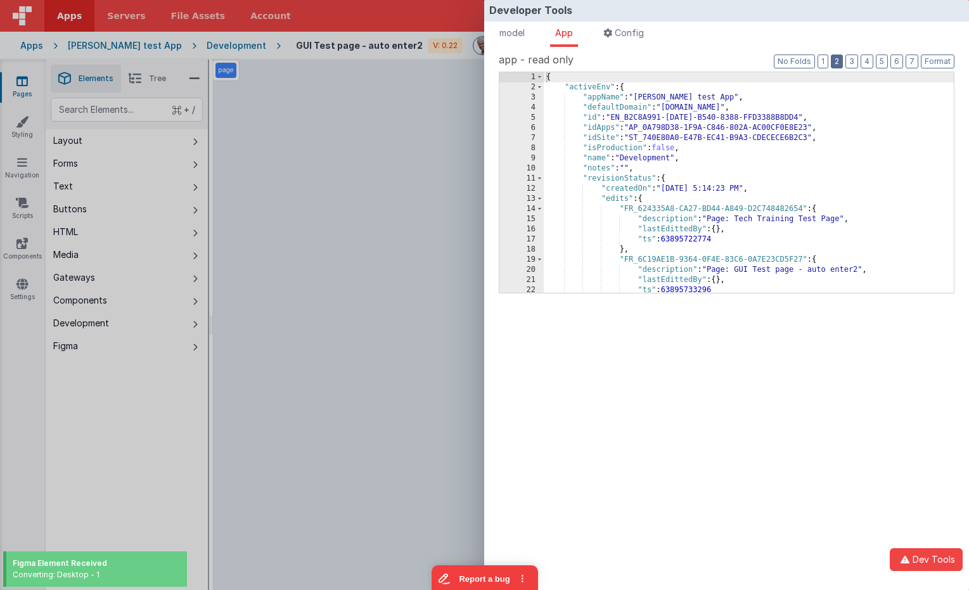
click at [837, 64] on button "2" at bounding box center [837, 62] width 12 height 14
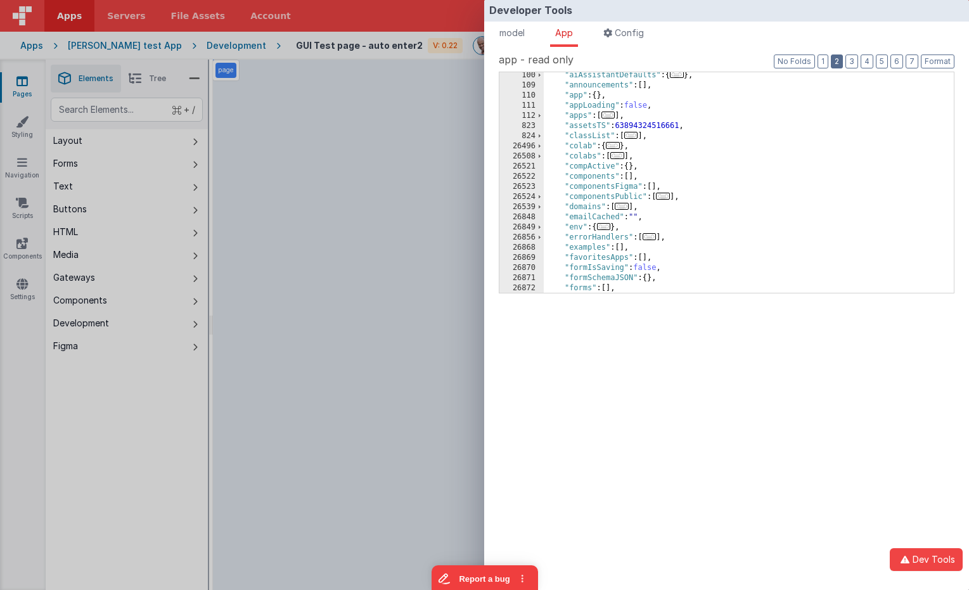
scroll to position [52, 0]
click at [617, 188] on div ""aiAssistantDefaults" : { ... } , "announcements" : [ ] , "app" : { } , "appLoa…" at bounding box center [749, 190] width 410 height 241
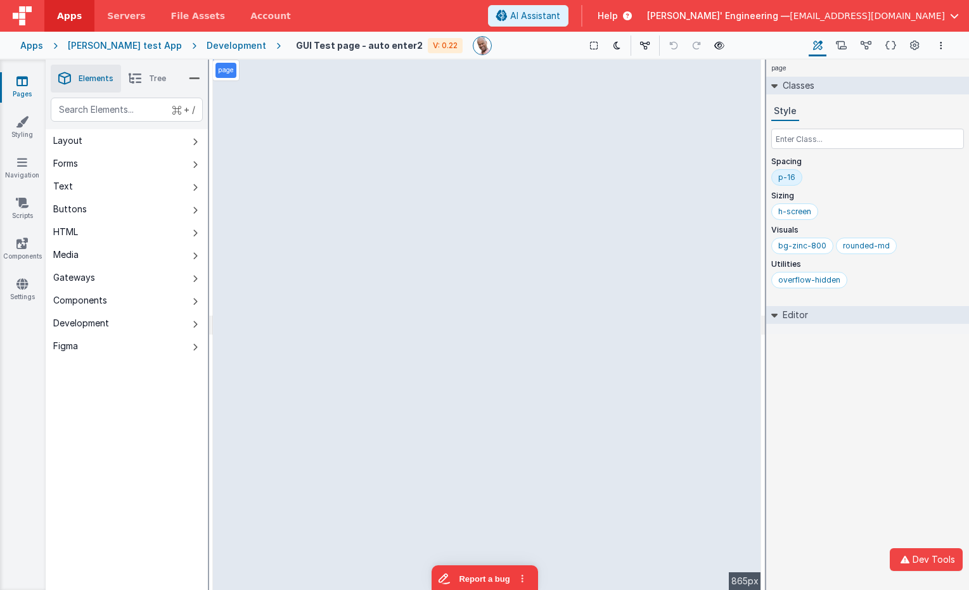
click at [404, 181] on div "Developer Tools model App Params Log (4) Misc Windows Config model - read only …" at bounding box center [484, 295] width 969 height 590
click at [855, 347] on div "page Classes Style Spacing p-16 Sizing h-screen Visuals bg-zinc-800 rounded-md …" at bounding box center [867, 325] width 203 height 530
drag, startPoint x: 851, startPoint y: 383, endPoint x: 950, endPoint y: 380, distance: 98.9
click at [851, 383] on div "page Classes Style Spacing p-16 Sizing h-screen Visuals bg-zinc-800 rounded-md …" at bounding box center [867, 325] width 203 height 530
click at [921, 470] on div "page Classes Style Spacing p-16 Sizing h-screen Visuals bg-zinc-800 rounded-md …" at bounding box center [867, 325] width 203 height 530
